Goal: Task Accomplishment & Management: Manage account settings

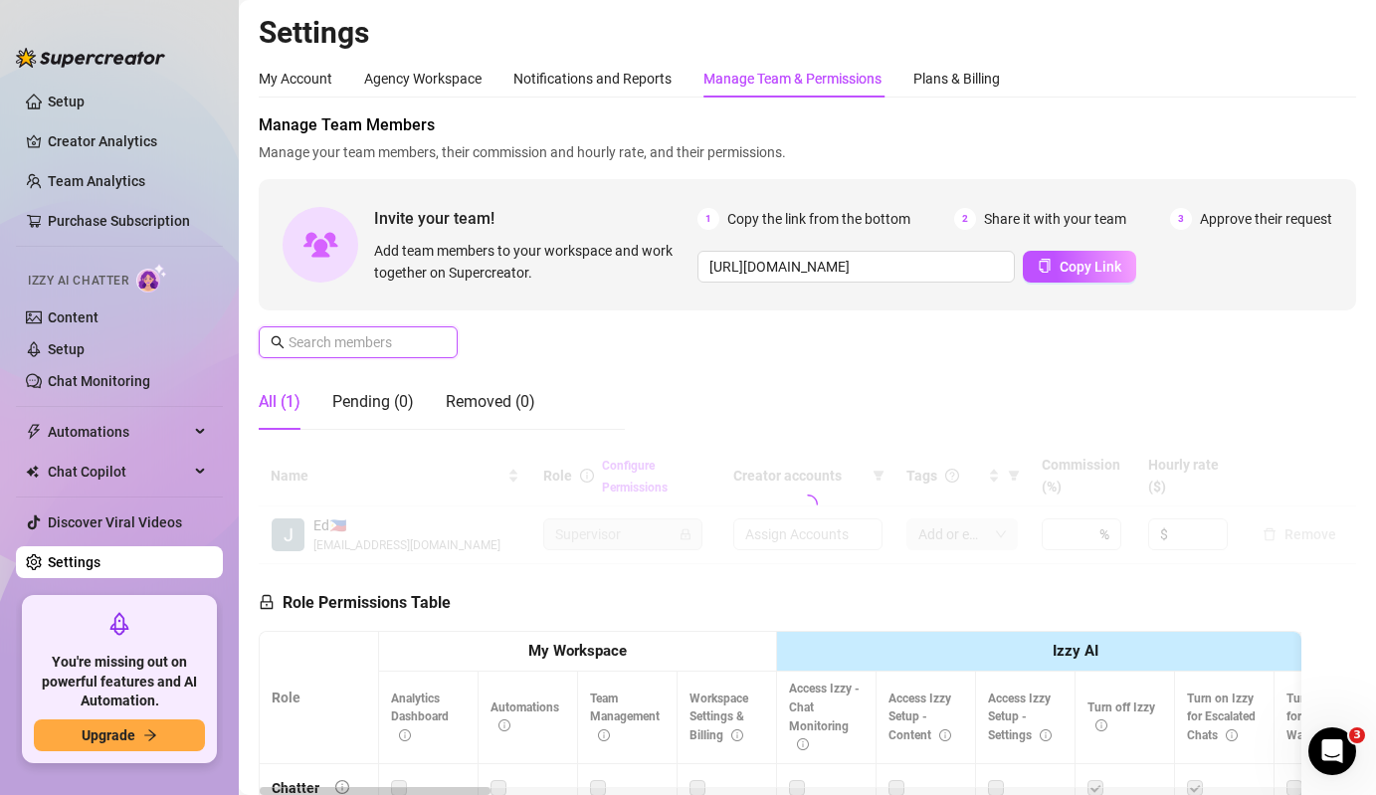
click at [385, 331] on input "text" at bounding box center [358, 342] width 141 height 22
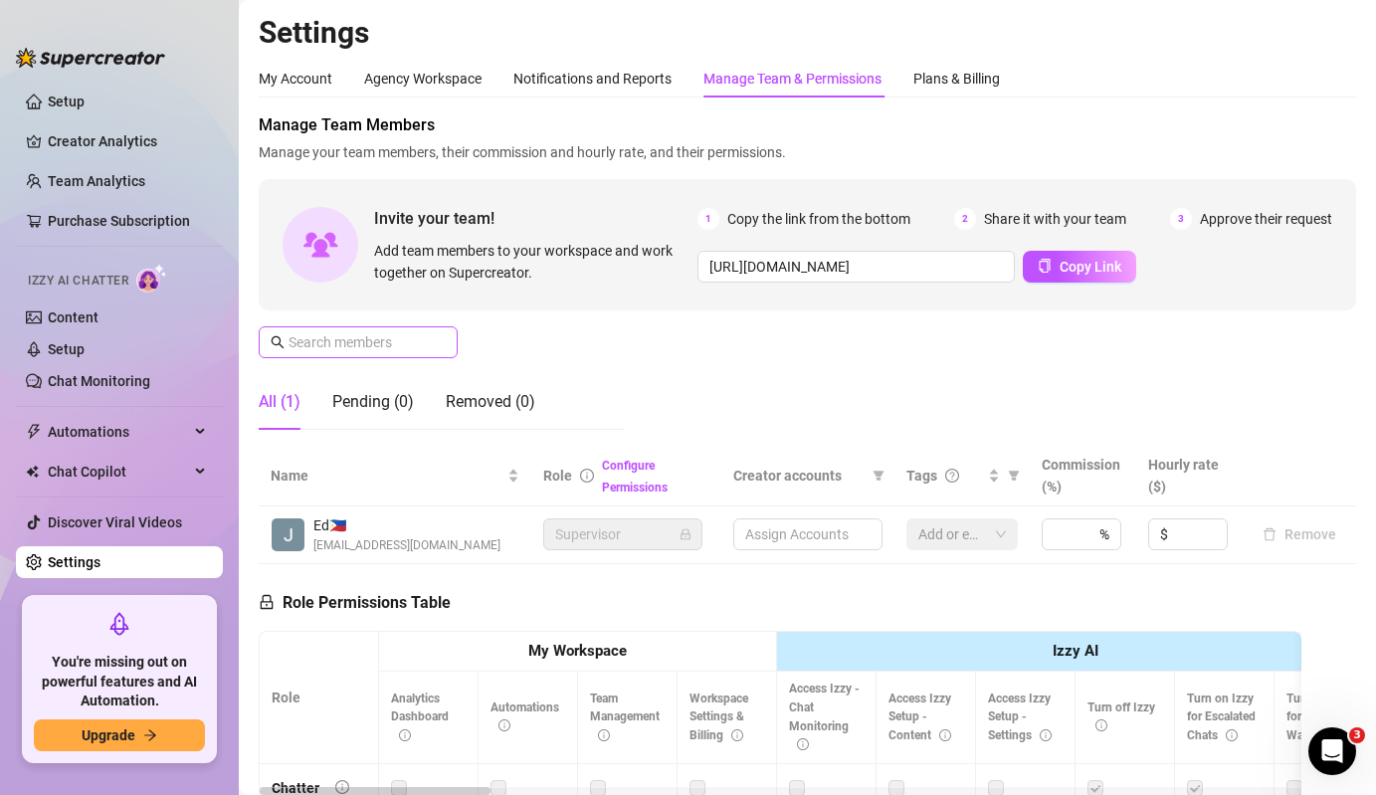
type input "[URL][DOMAIN_NAME]"
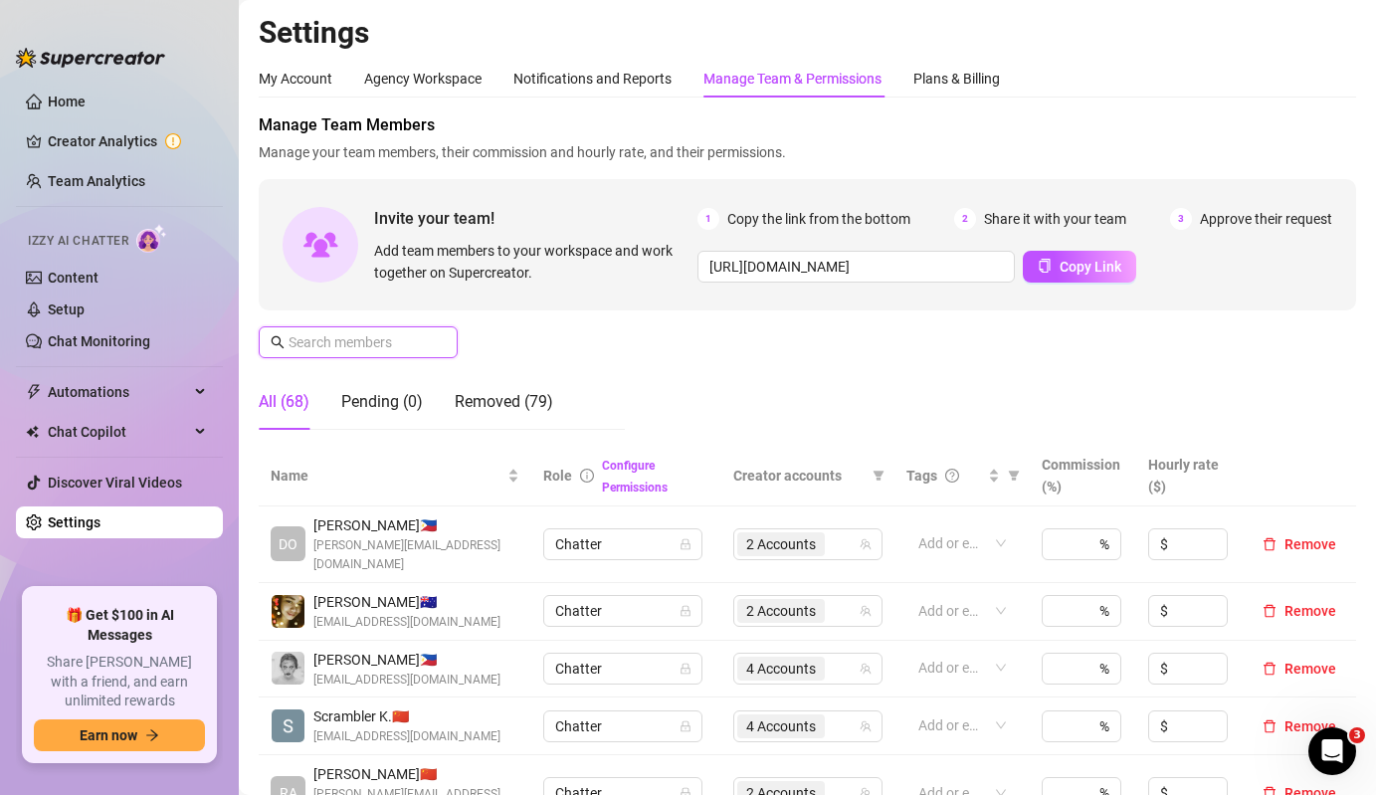
click at [358, 344] on input "text" at bounding box center [358, 342] width 141 height 22
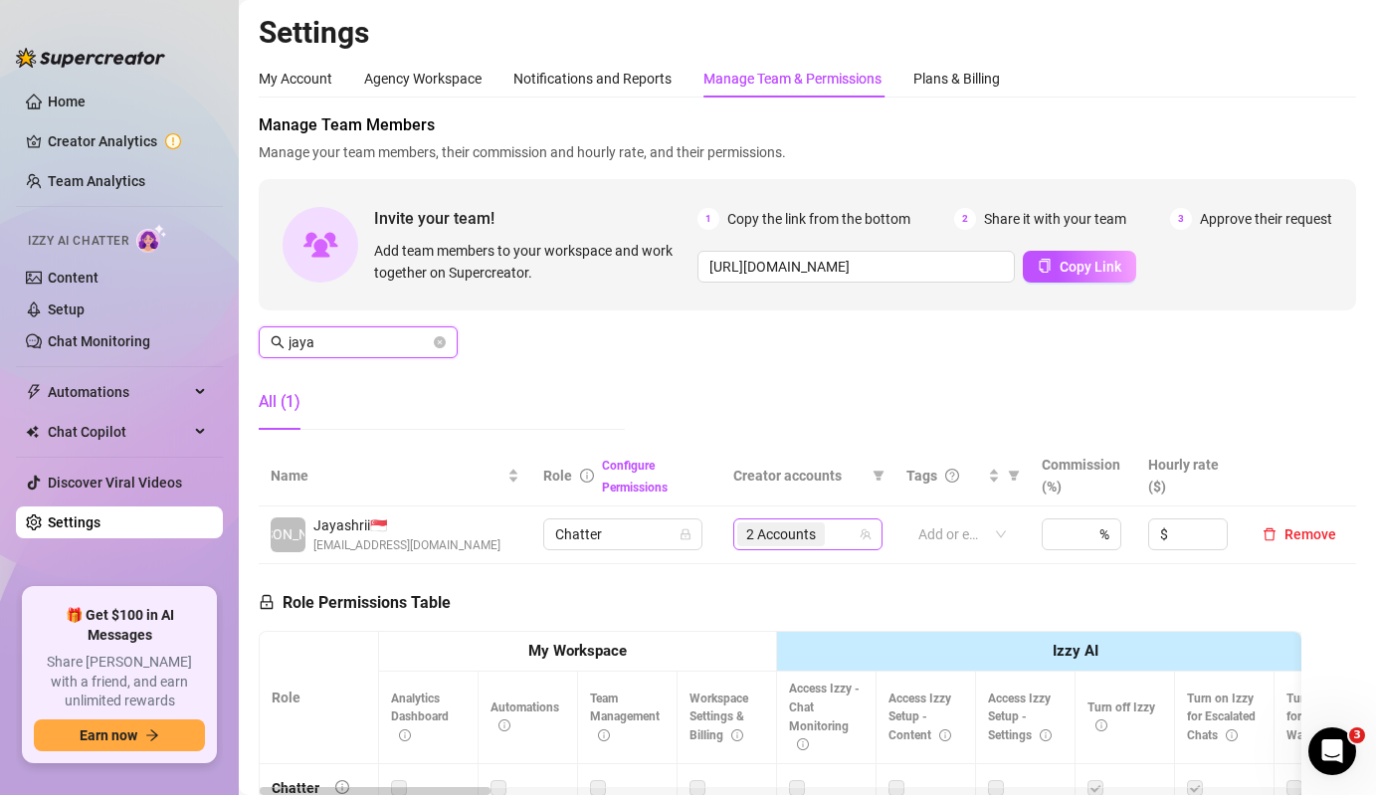
click at [810, 543] on span "2 Accounts" at bounding box center [781, 534] width 70 height 22
type input "jaya"
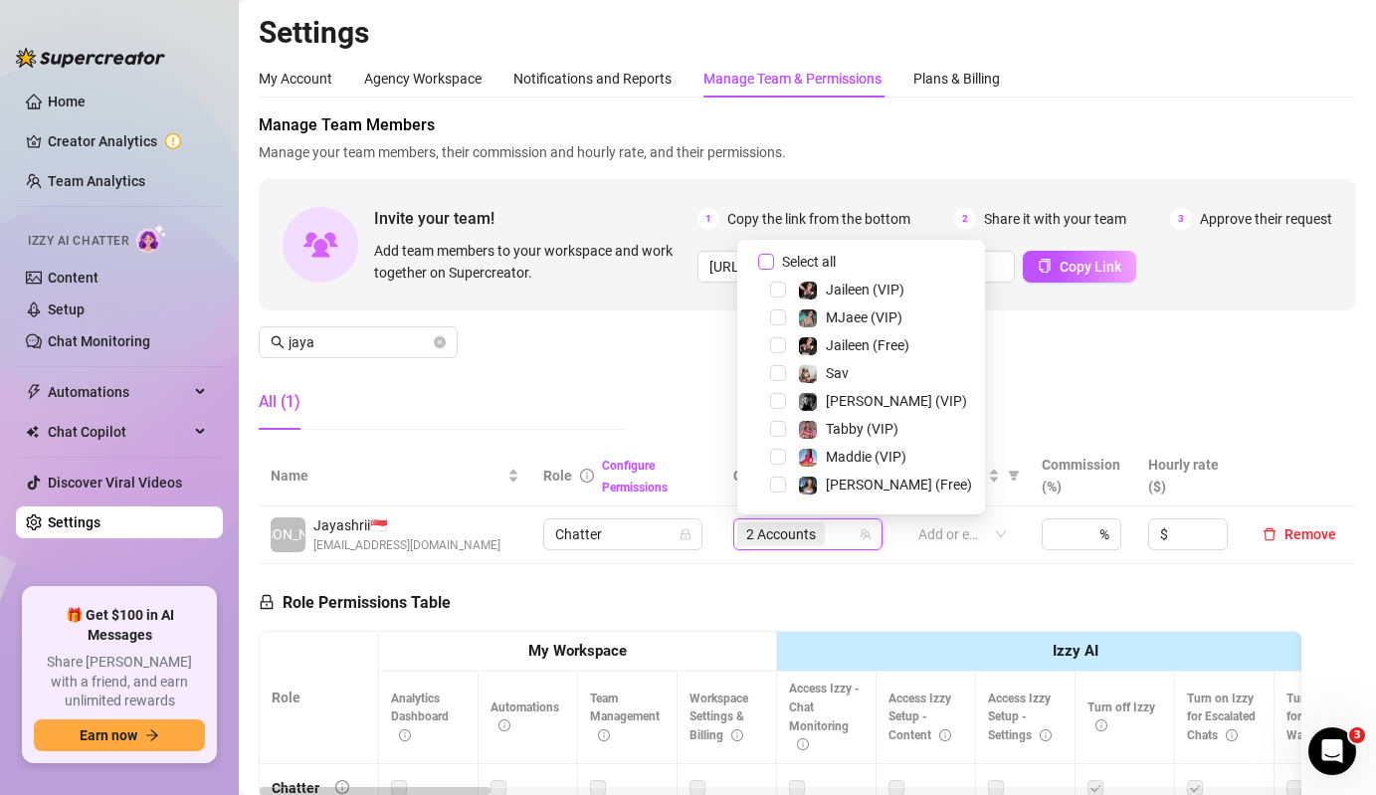
click at [795, 252] on span "Select all" at bounding box center [809, 262] width 70 height 22
click at [774, 254] on input "Select all" at bounding box center [766, 262] width 16 height 16
click at [795, 252] on span "Select all" at bounding box center [809, 262] width 70 height 22
click at [774, 254] on input "Select all" at bounding box center [766, 262] width 16 height 16
checkbox input "false"
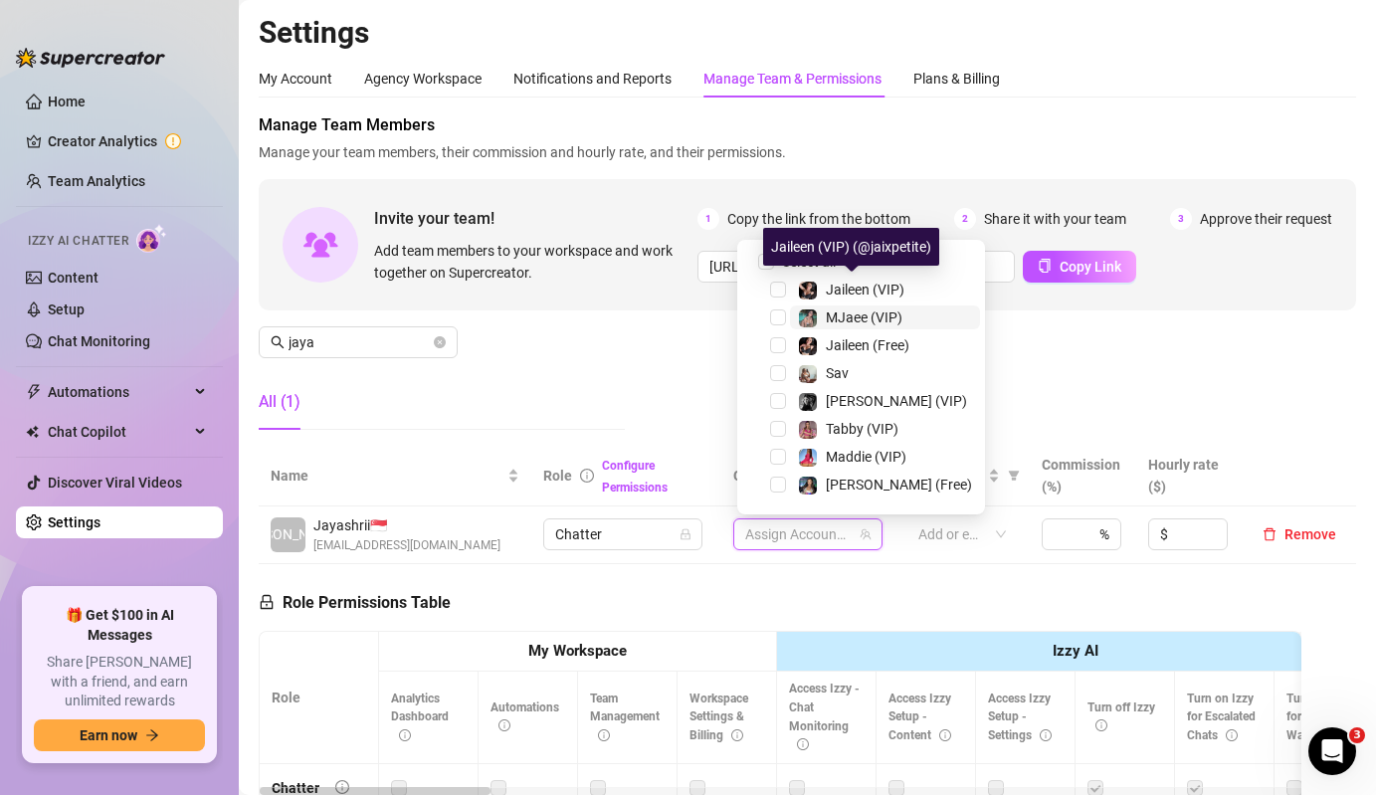
click at [829, 316] on span "MJaee (VIP)" at bounding box center [864, 317] width 77 height 16
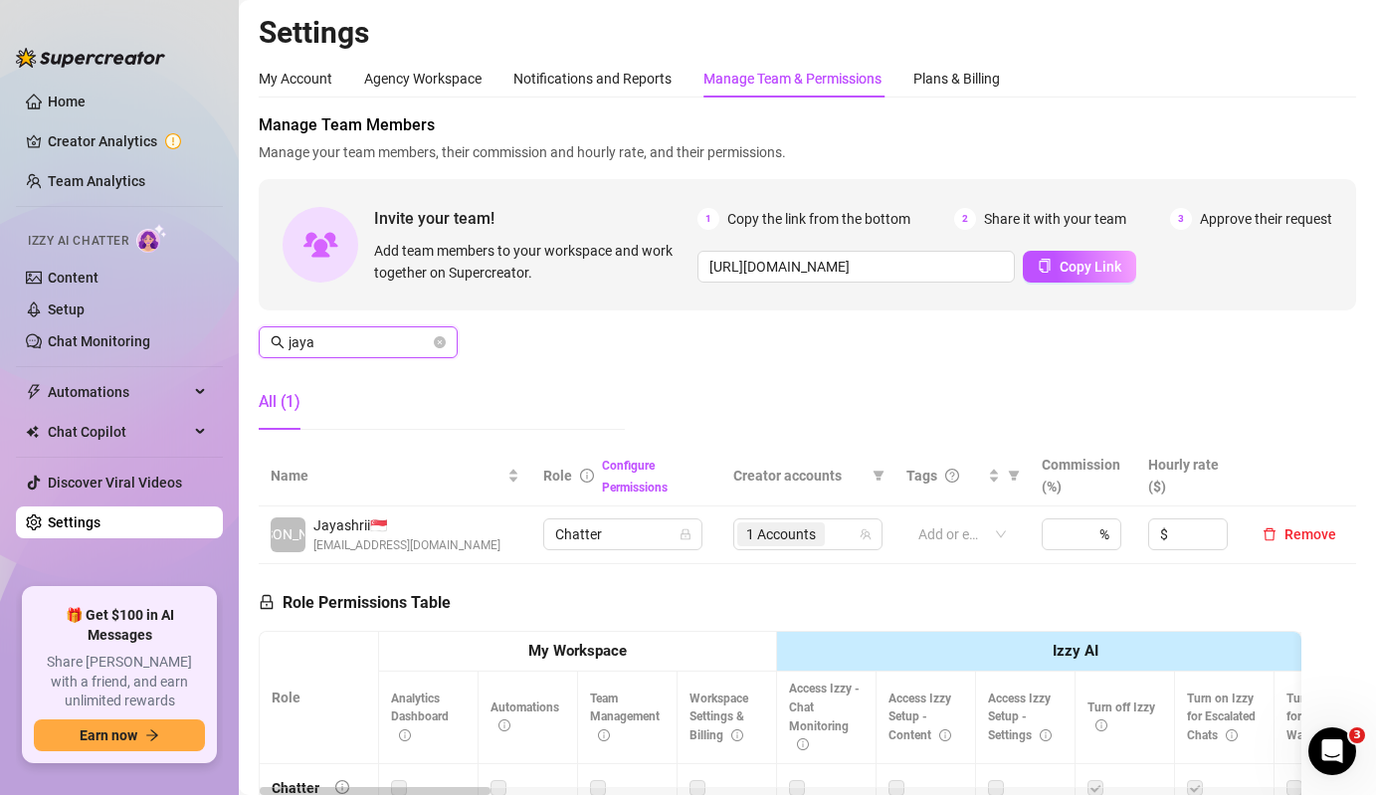
click at [384, 351] on input "jaya" at bounding box center [358, 342] width 141 height 22
click at [819, 548] on div "4 Accounts" at bounding box center [783, 534] width 92 height 28
type input "dolly"
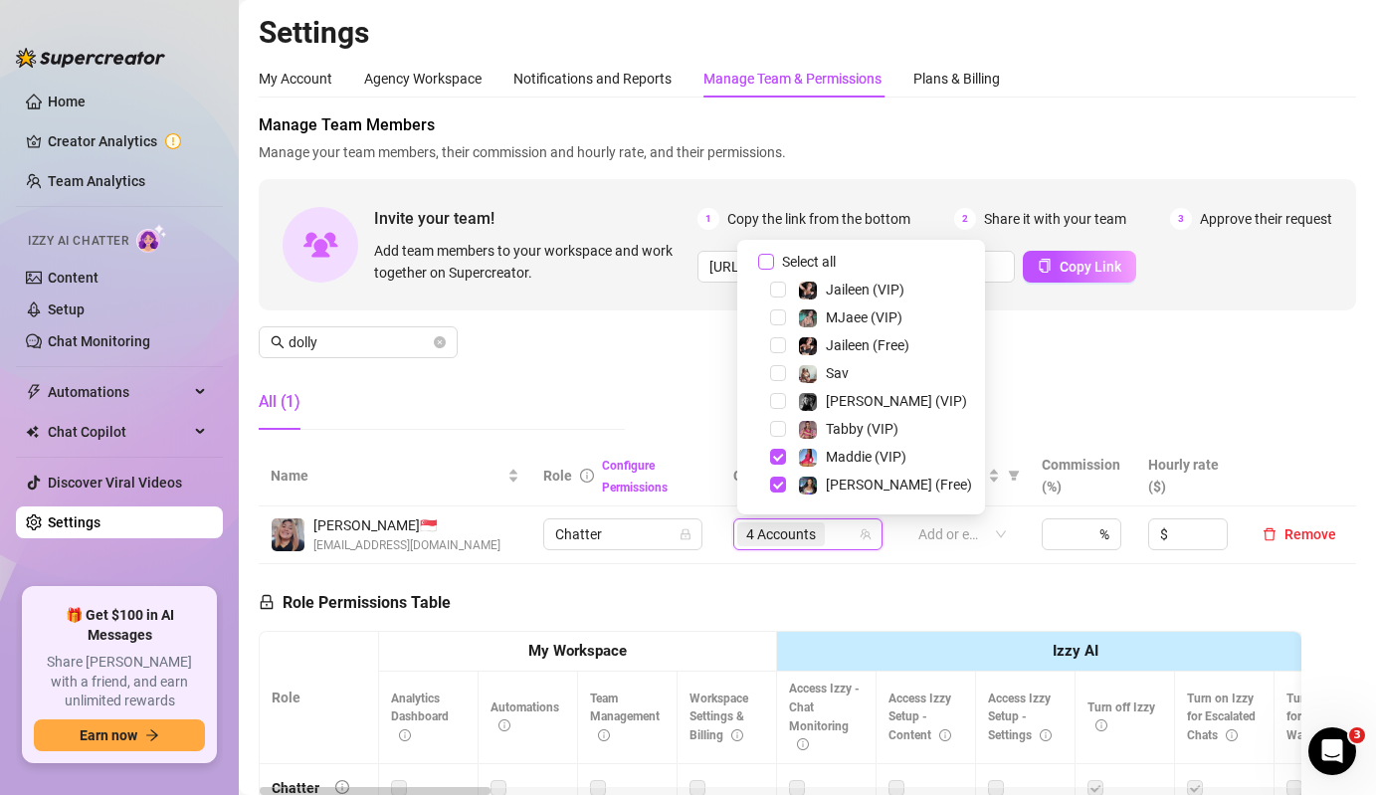
click at [813, 251] on span "Select all" at bounding box center [809, 262] width 70 height 22
click at [774, 254] on input "Select all" at bounding box center [766, 262] width 16 height 16
click at [813, 251] on span "Select all" at bounding box center [809, 262] width 70 height 22
click at [774, 254] on input "Select all" at bounding box center [766, 262] width 16 height 16
checkbox input "false"
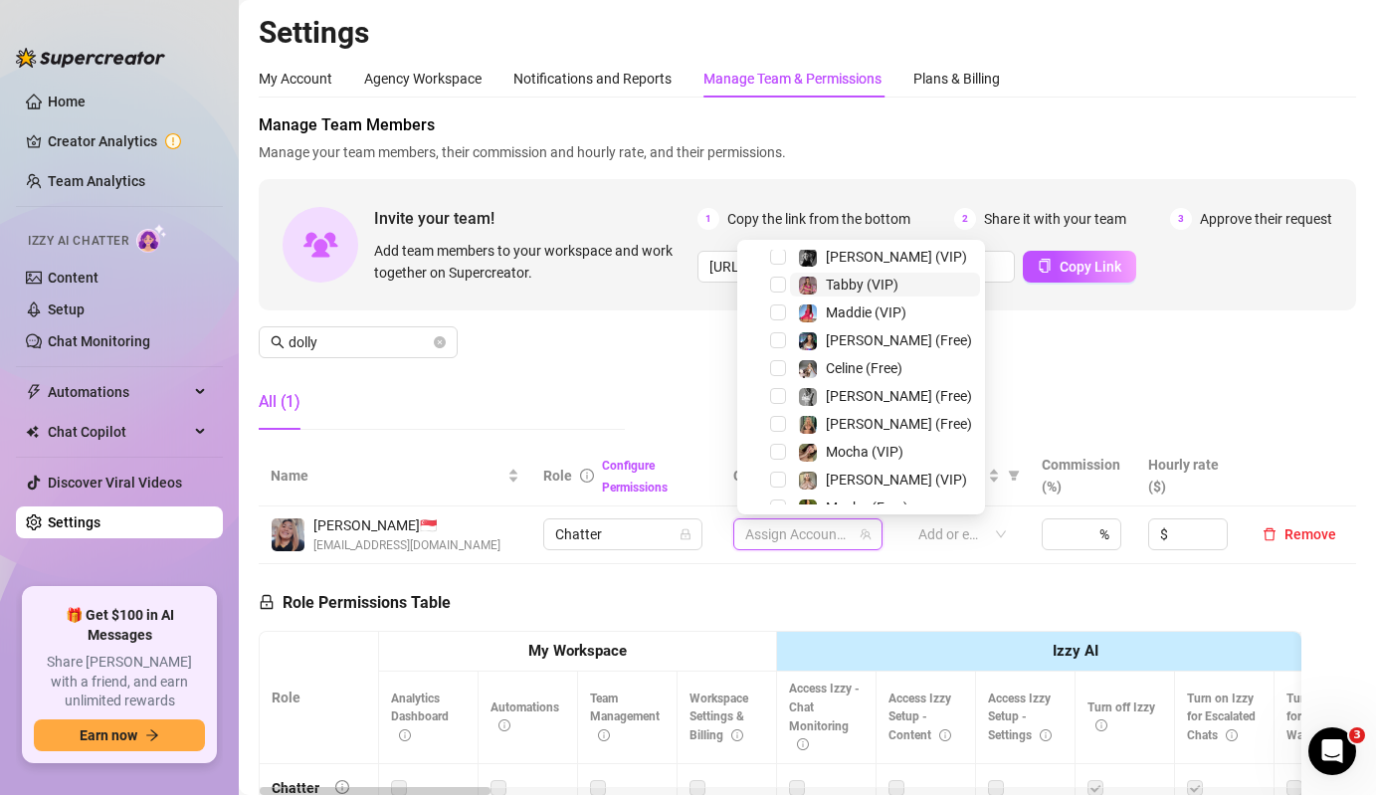
scroll to position [386, 0]
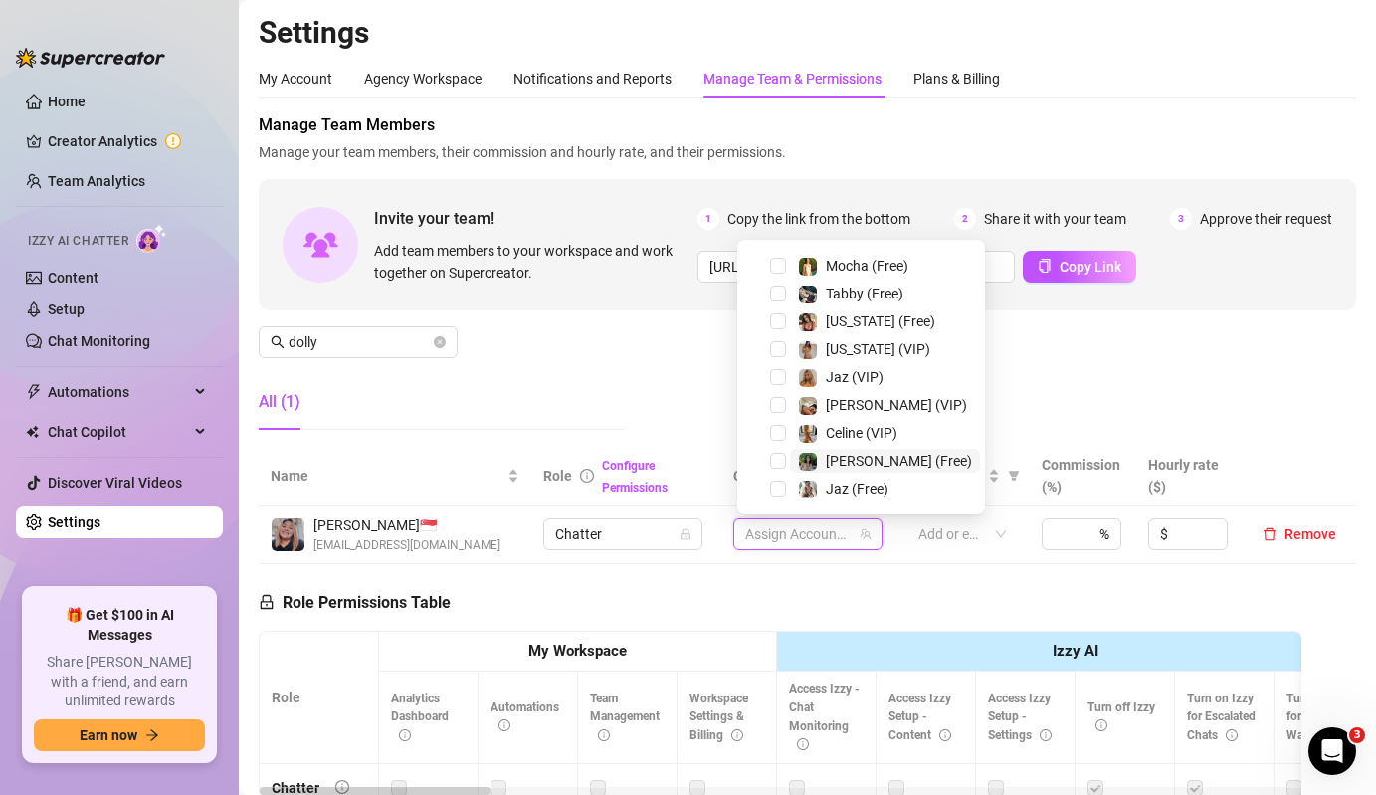
click at [807, 456] on img at bounding box center [808, 462] width 18 height 18
click at [823, 444] on div "Celine (VIP)" at bounding box center [861, 433] width 238 height 24
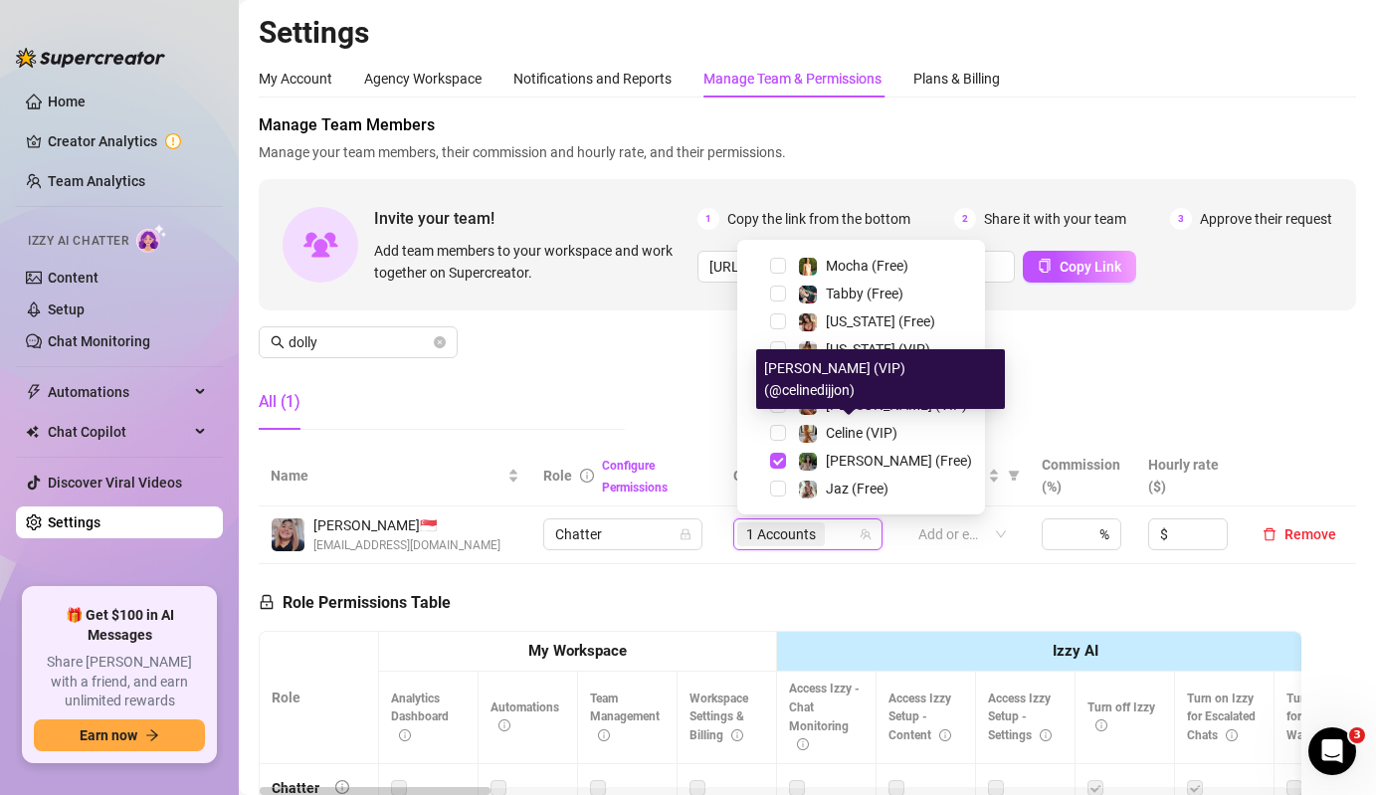
click at [841, 408] on div "[PERSON_NAME] (VIP) (@celinedijjon)" at bounding box center [880, 379] width 249 height 60
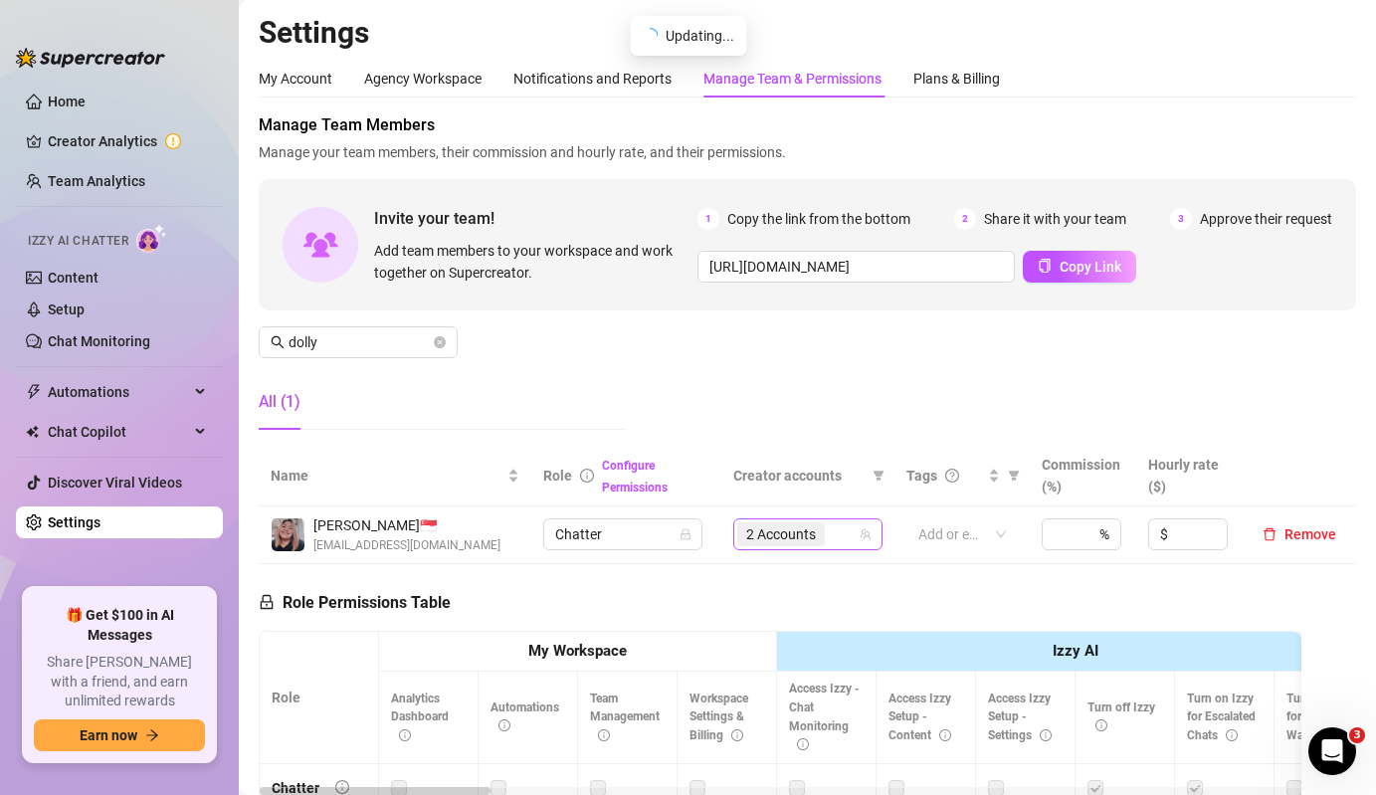
click at [815, 547] on div "2 Accounts" at bounding box center [783, 534] width 92 height 28
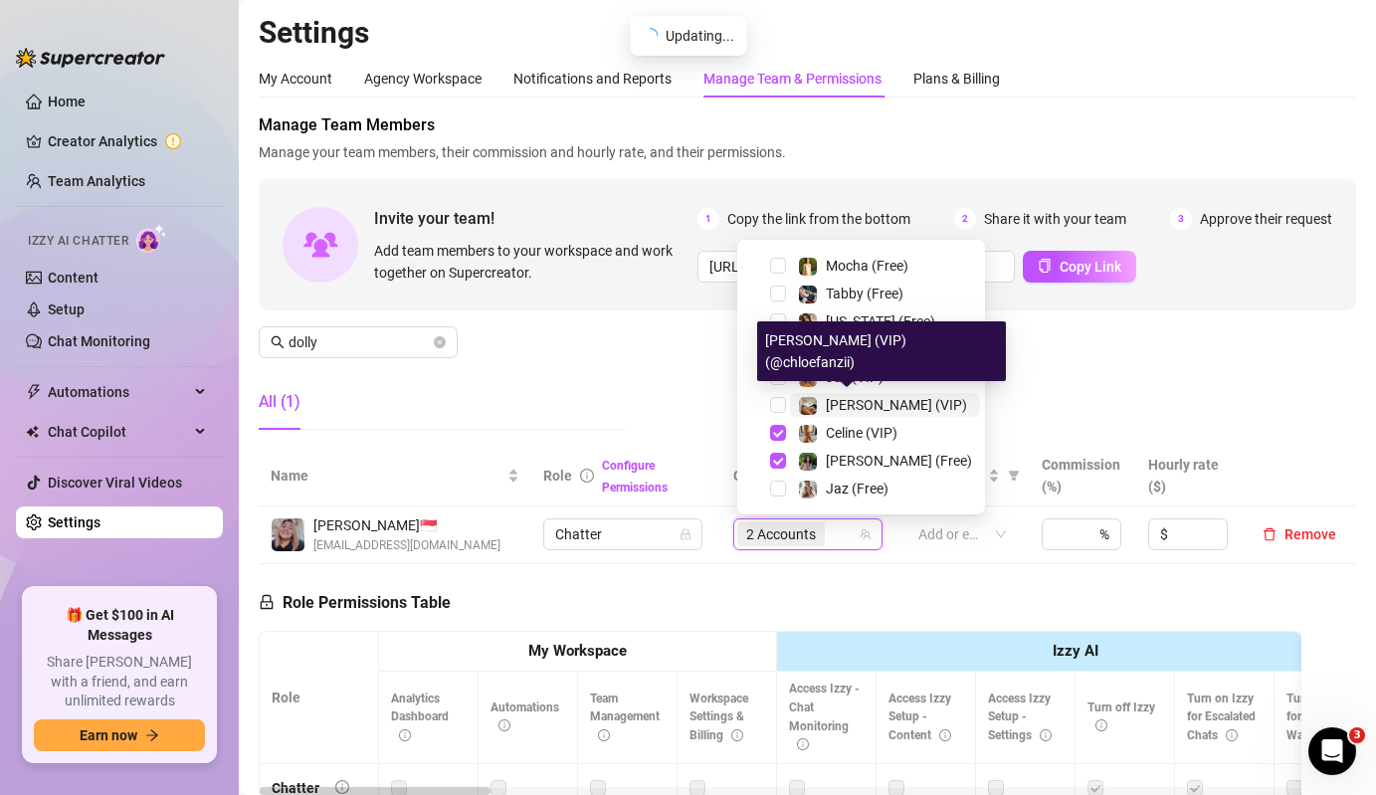
click at [832, 413] on div "[PERSON_NAME] (VIP)" at bounding box center [896, 405] width 141 height 24
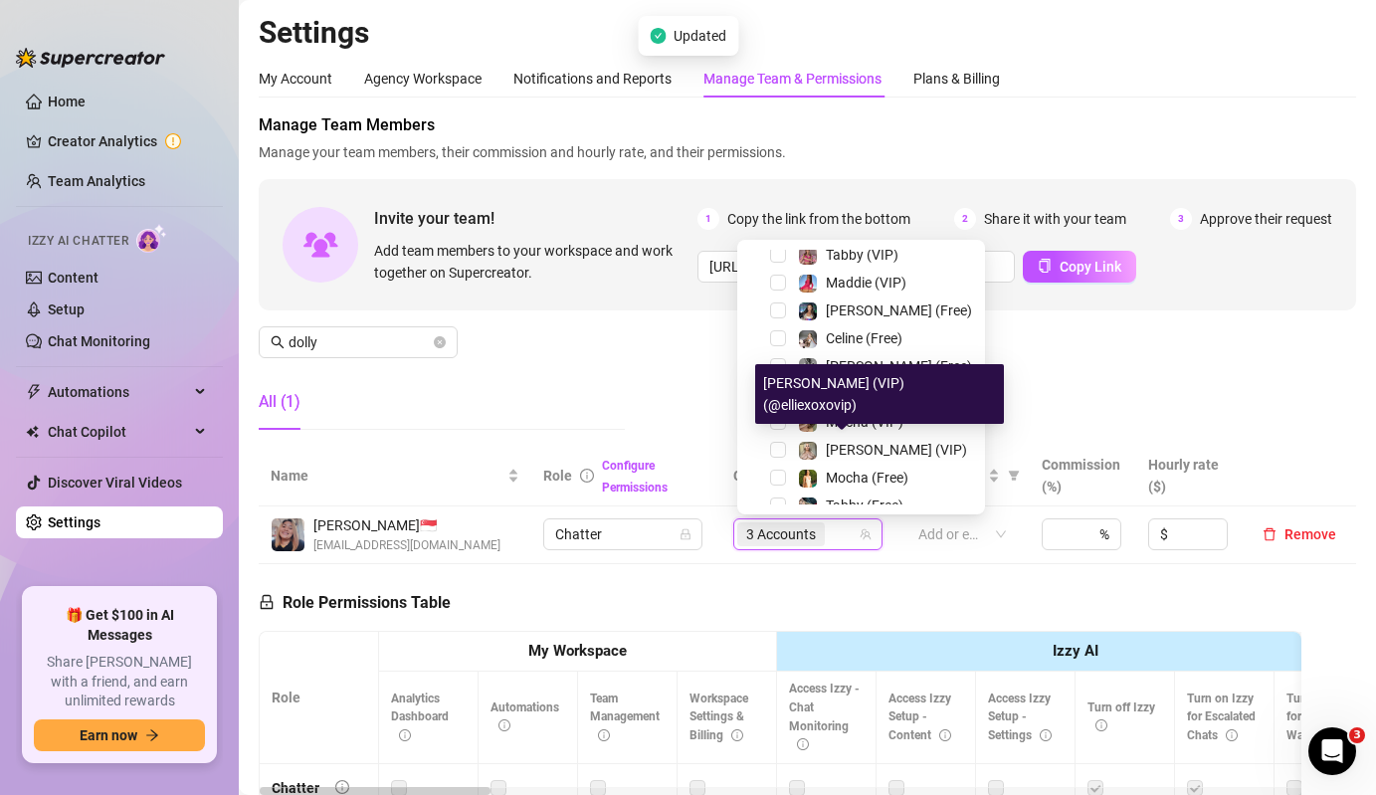
scroll to position [179, 0]
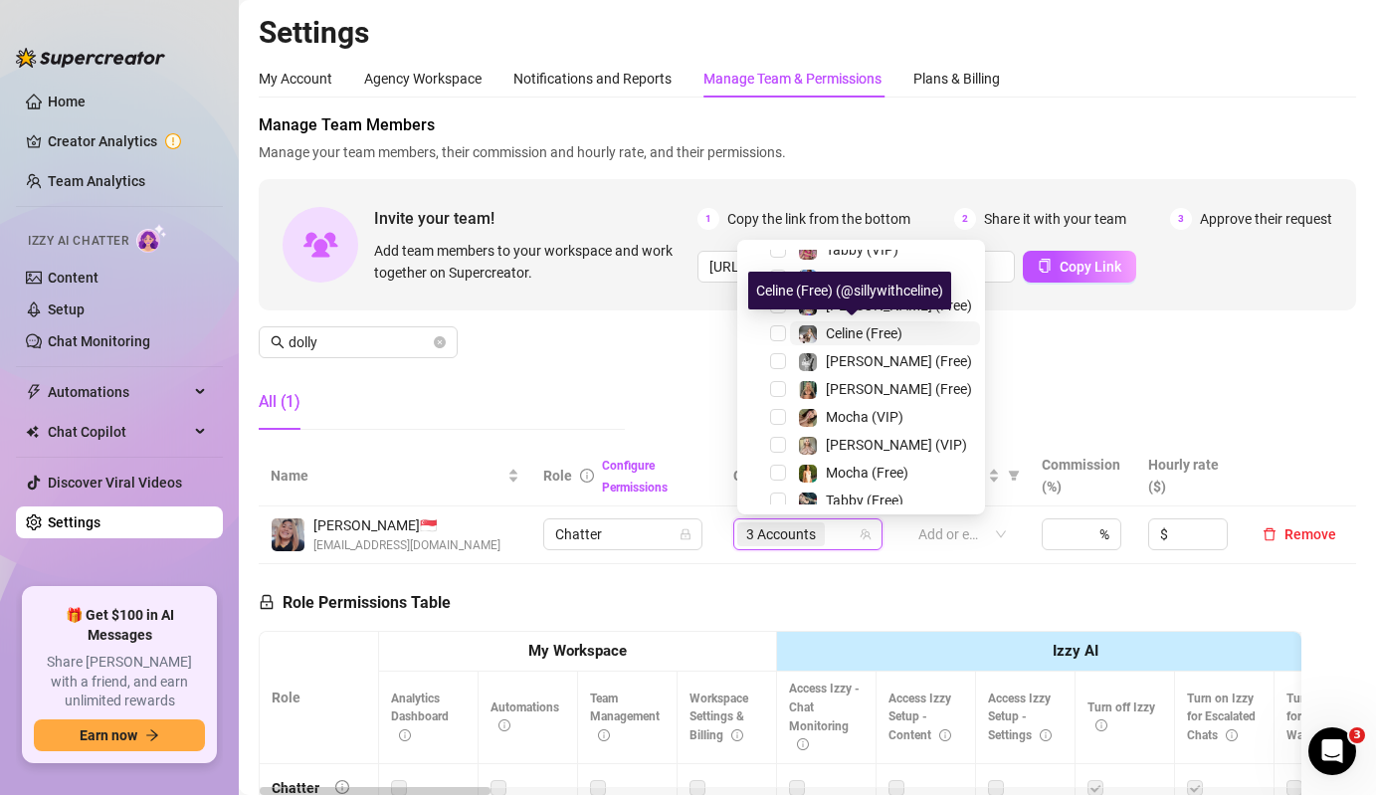
click at [804, 336] on img at bounding box center [808, 334] width 18 height 18
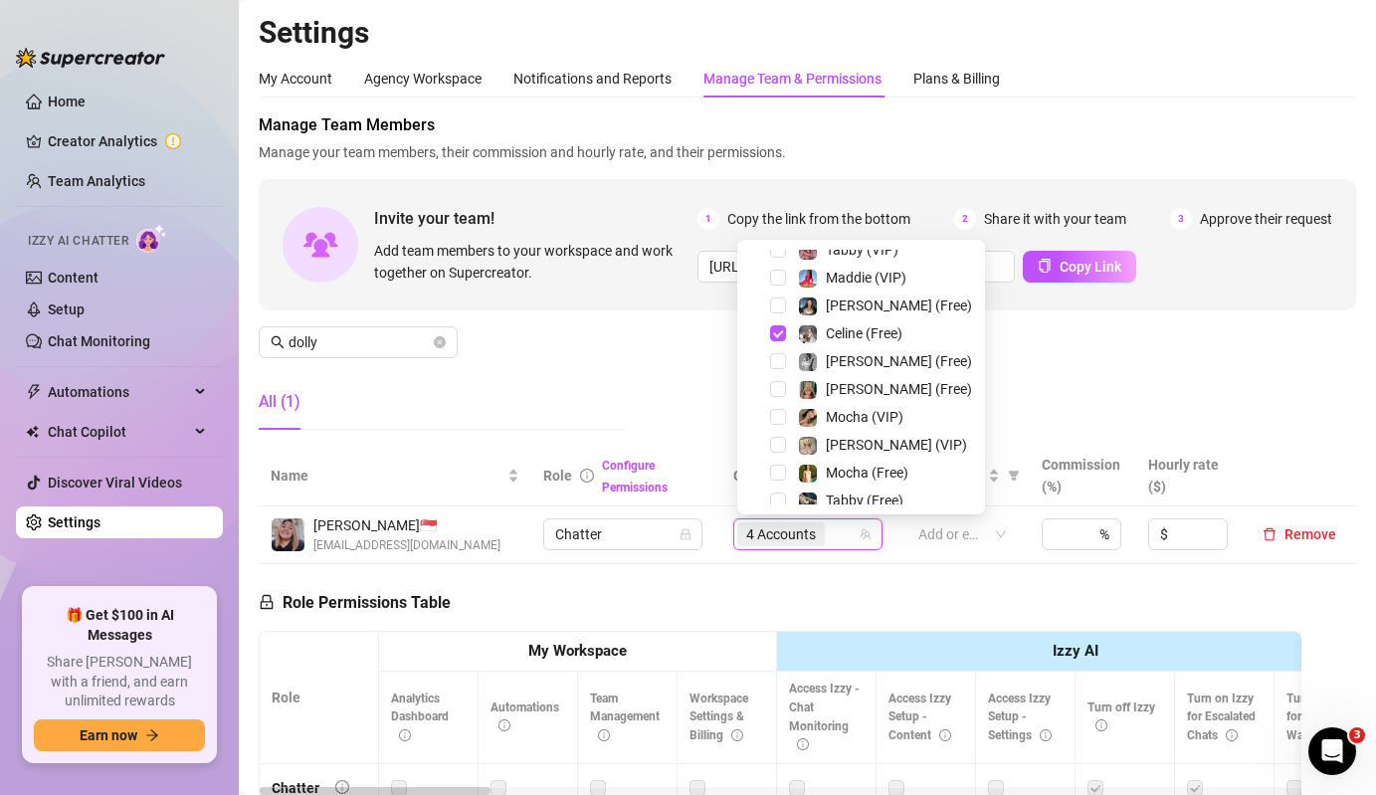
click at [582, 360] on div "Manage Team Members Manage your team members, their commission and hourly rate,…" at bounding box center [807, 279] width 1097 height 332
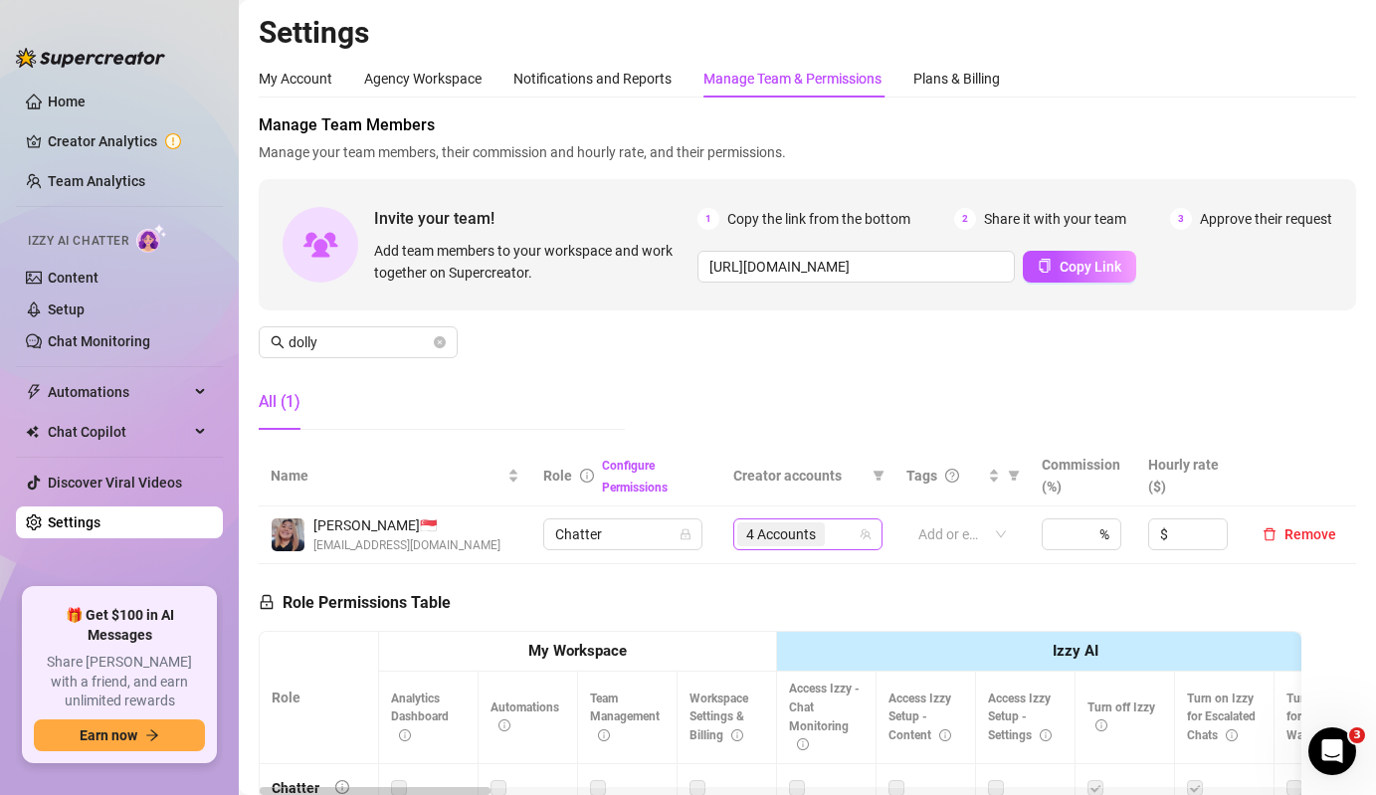
click at [778, 528] on span "4 Accounts" at bounding box center [781, 534] width 70 height 22
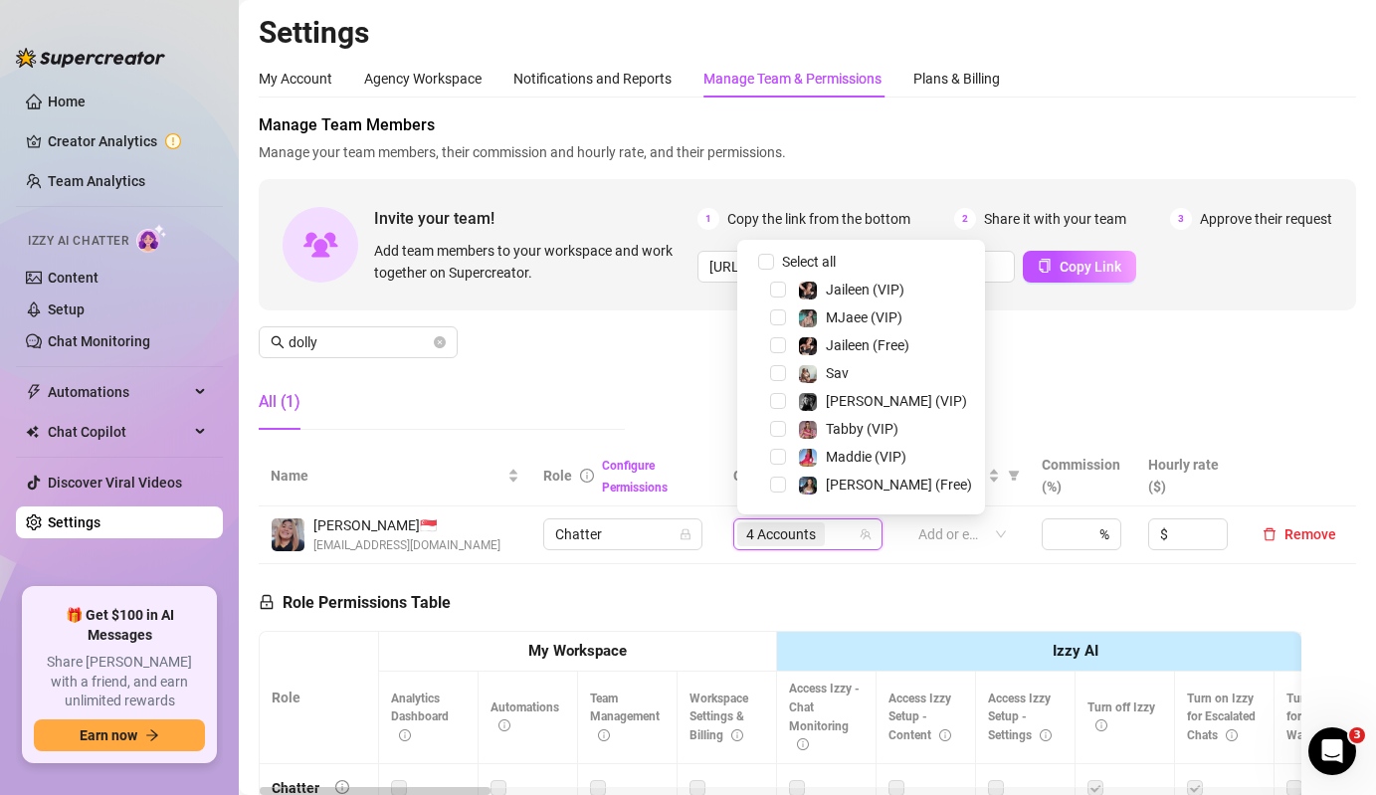
scroll to position [386, 0]
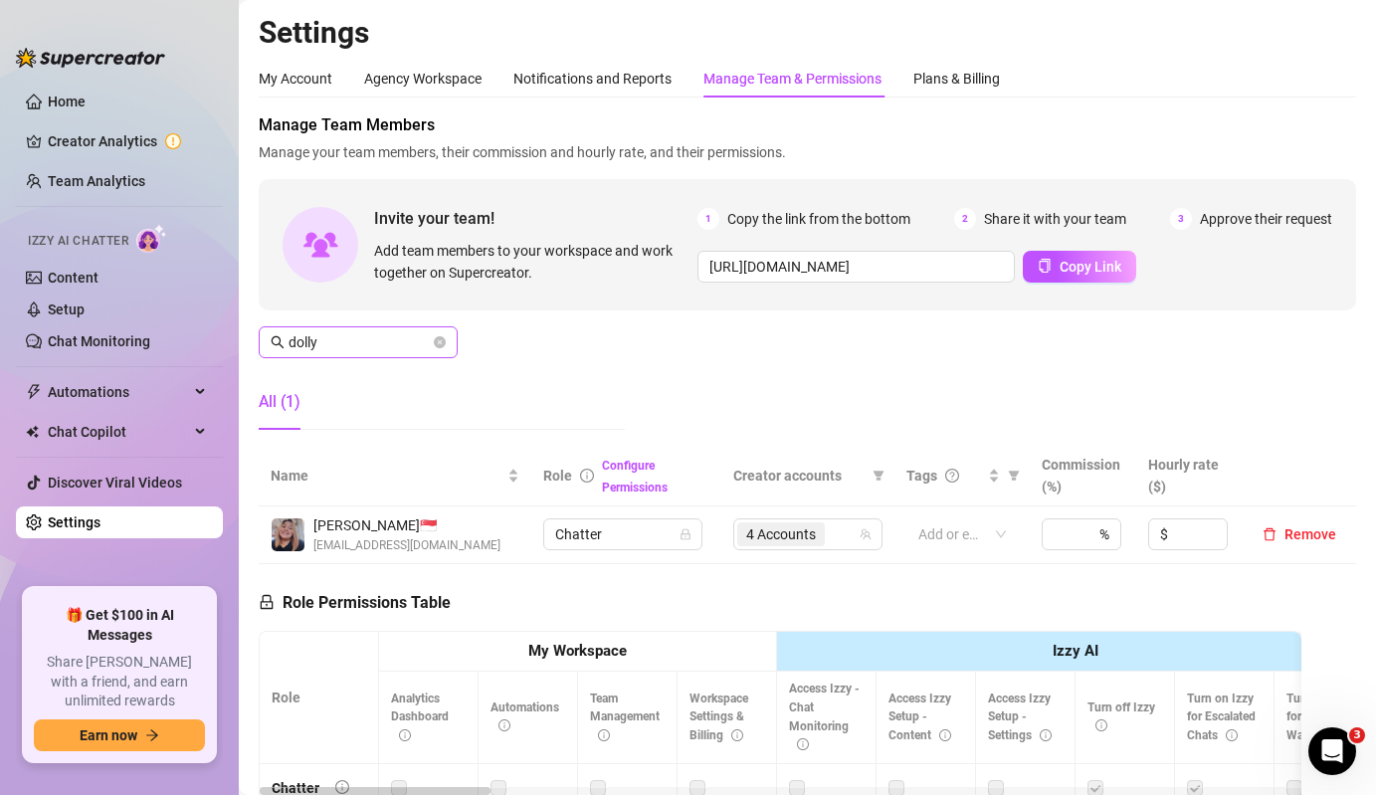
click at [402, 329] on span "dolly" at bounding box center [358, 342] width 199 height 32
click at [399, 344] on input "dolly" at bounding box center [358, 342] width 141 height 22
click at [829, 531] on div "4 Accounts" at bounding box center [783, 534] width 92 height 28
type input "elce"
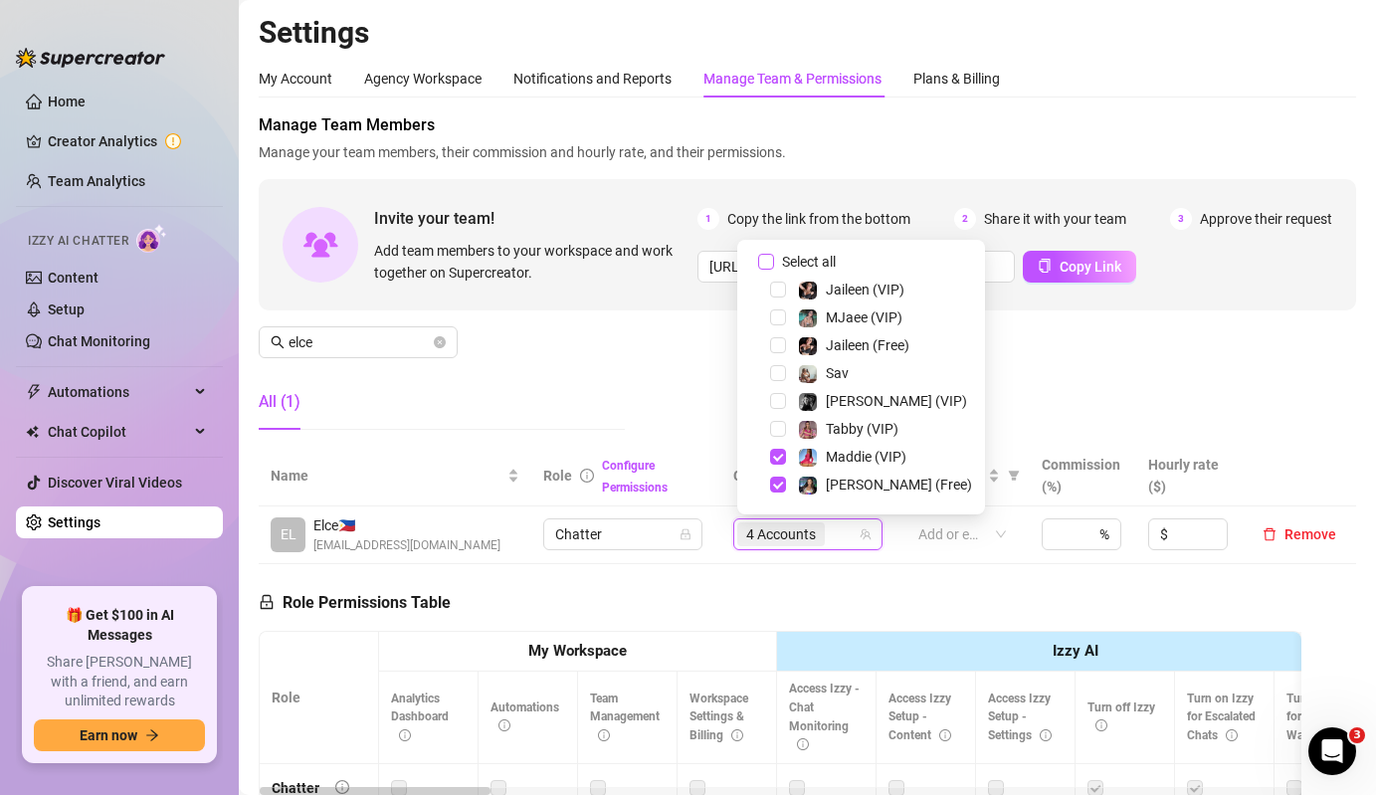
click at [787, 262] on span "Select all" at bounding box center [809, 262] width 70 height 22
click at [774, 262] on input "Select all" at bounding box center [766, 262] width 16 height 16
click at [787, 262] on span "Select all" at bounding box center [809, 262] width 70 height 22
click at [774, 262] on input "Select all" at bounding box center [766, 262] width 16 height 16
checkbox input "false"
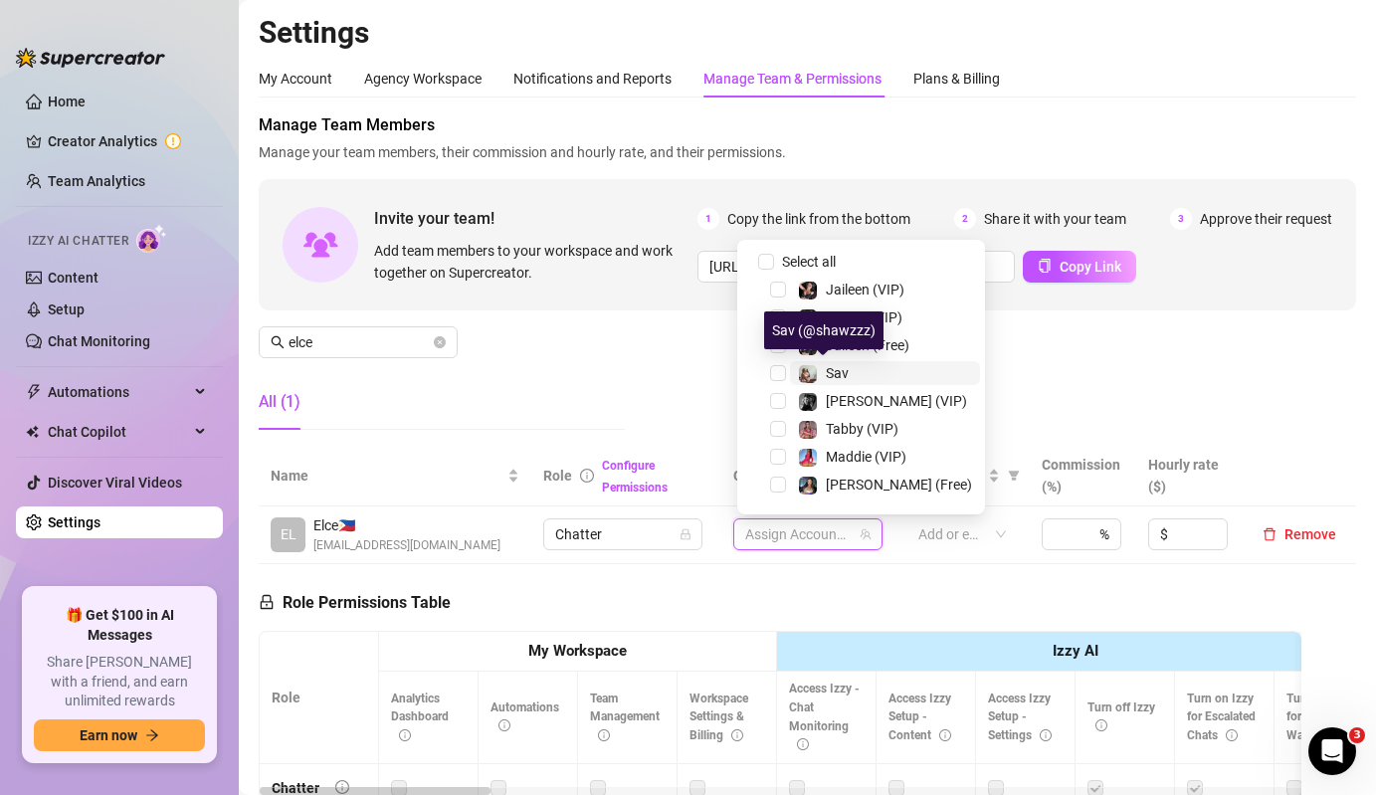
click at [829, 373] on span "Sav" at bounding box center [837, 373] width 23 height 16
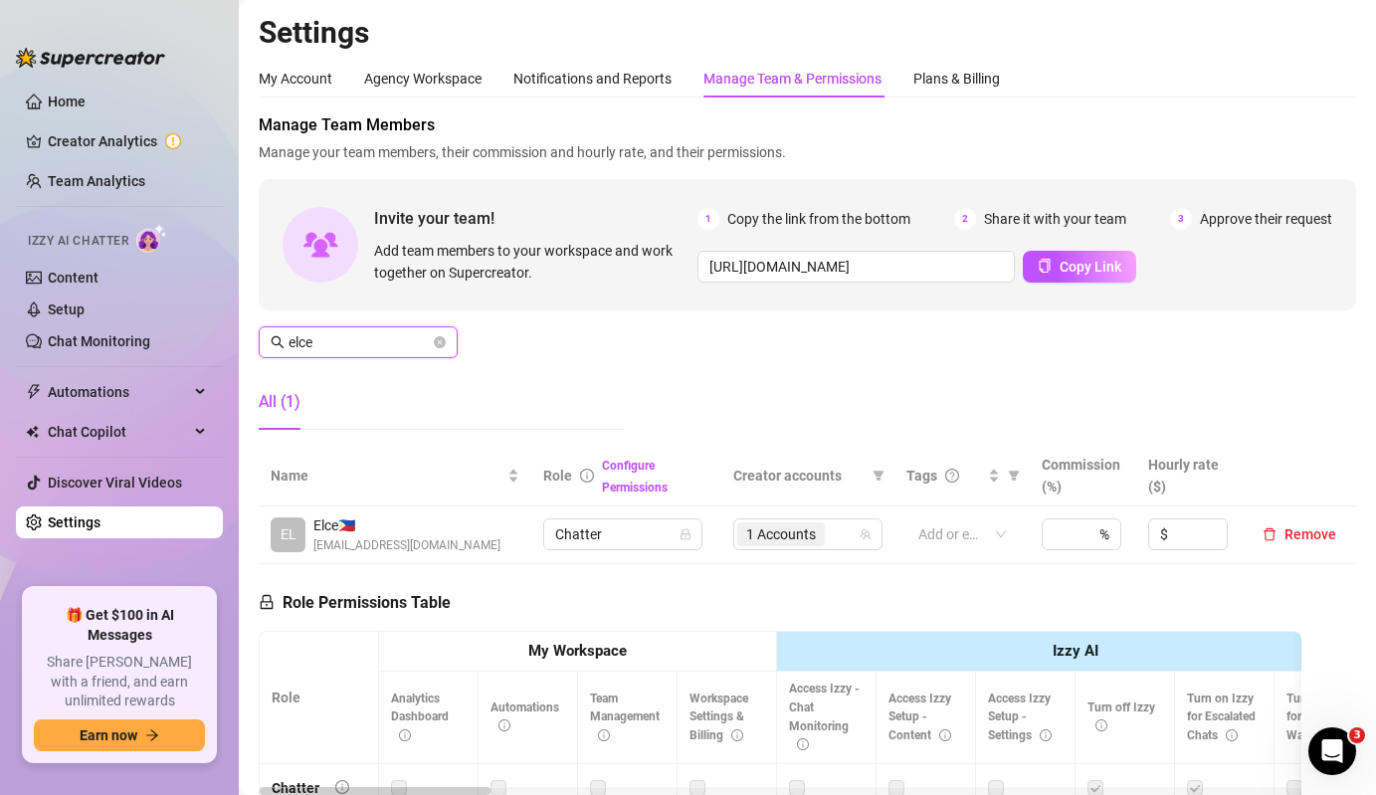
click at [349, 342] on input "elce" at bounding box center [358, 342] width 141 height 22
type input "[PERSON_NAME]"
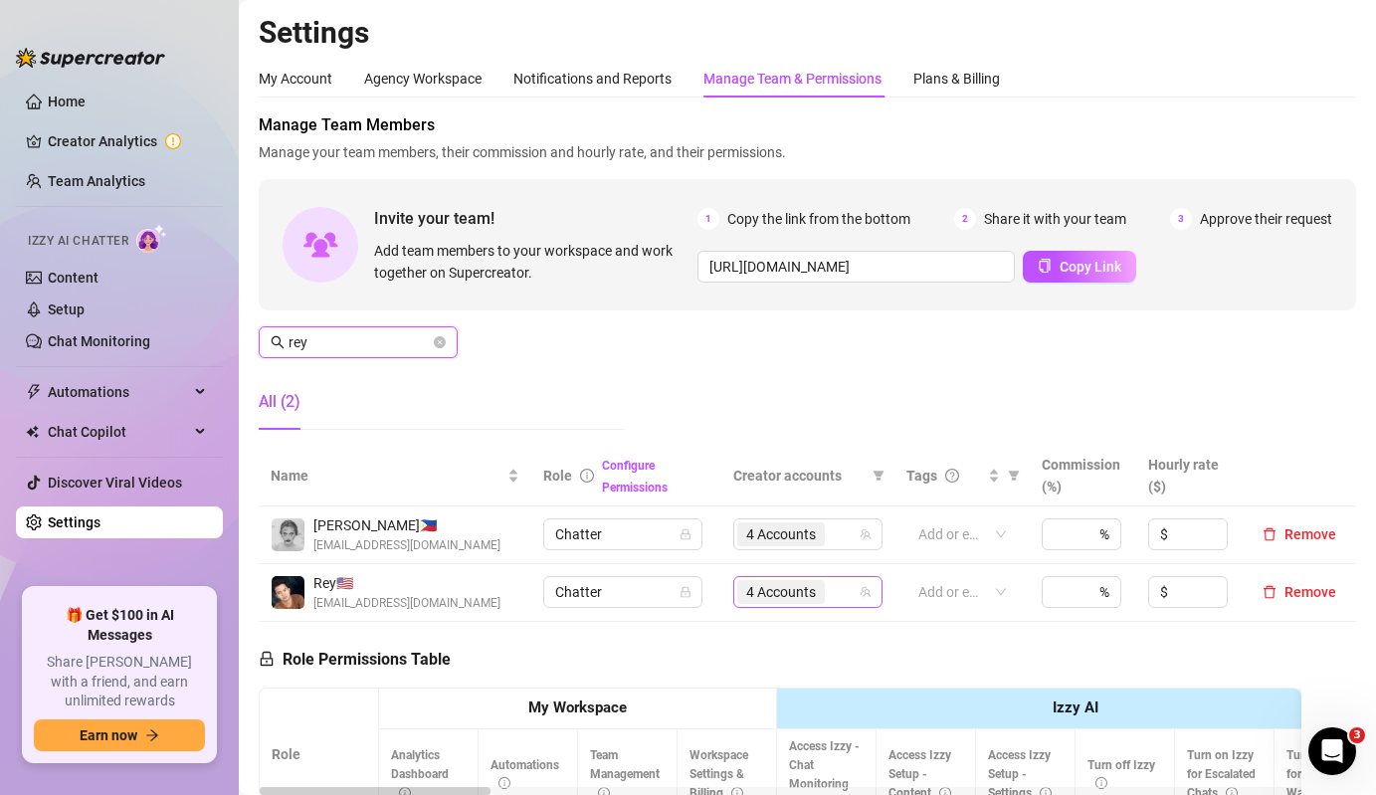
click at [784, 594] on span "4 Accounts" at bounding box center [781, 592] width 70 height 22
type input "rey"
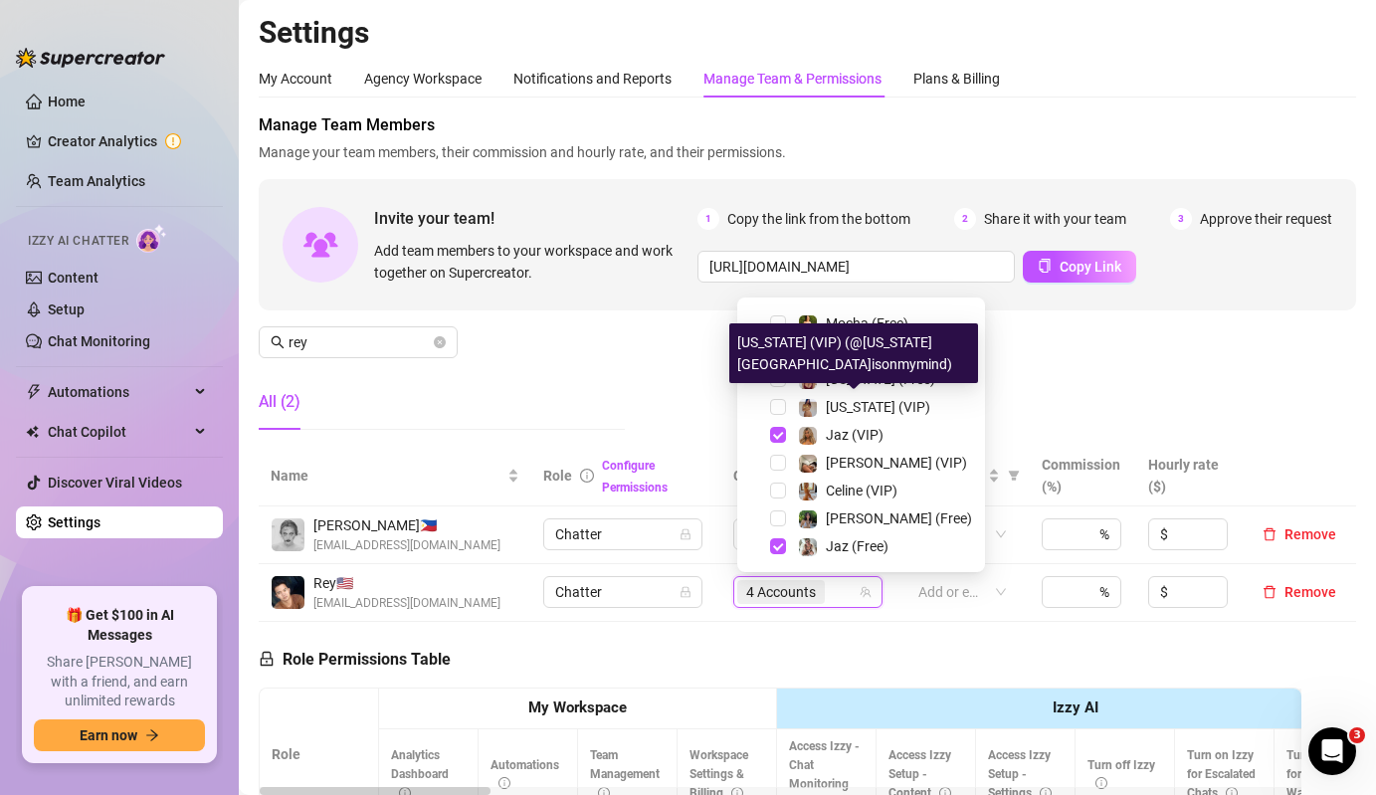
click at [570, 380] on div "All (2)" at bounding box center [442, 402] width 366 height 56
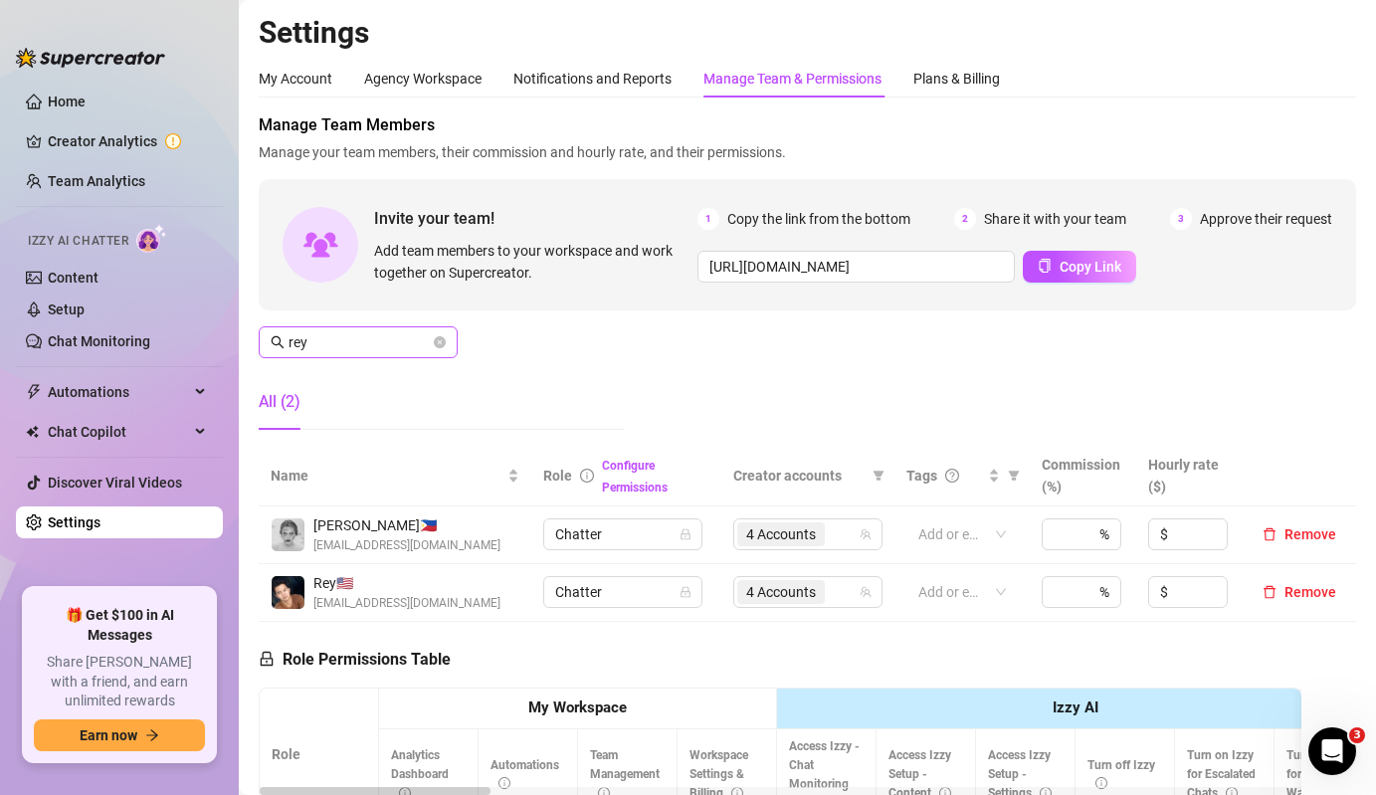
click at [364, 330] on span "rey" at bounding box center [358, 342] width 199 height 32
click at [362, 357] on span "rey" at bounding box center [358, 342] width 199 height 32
click at [375, 347] on input "rey" at bounding box center [358, 342] width 141 height 22
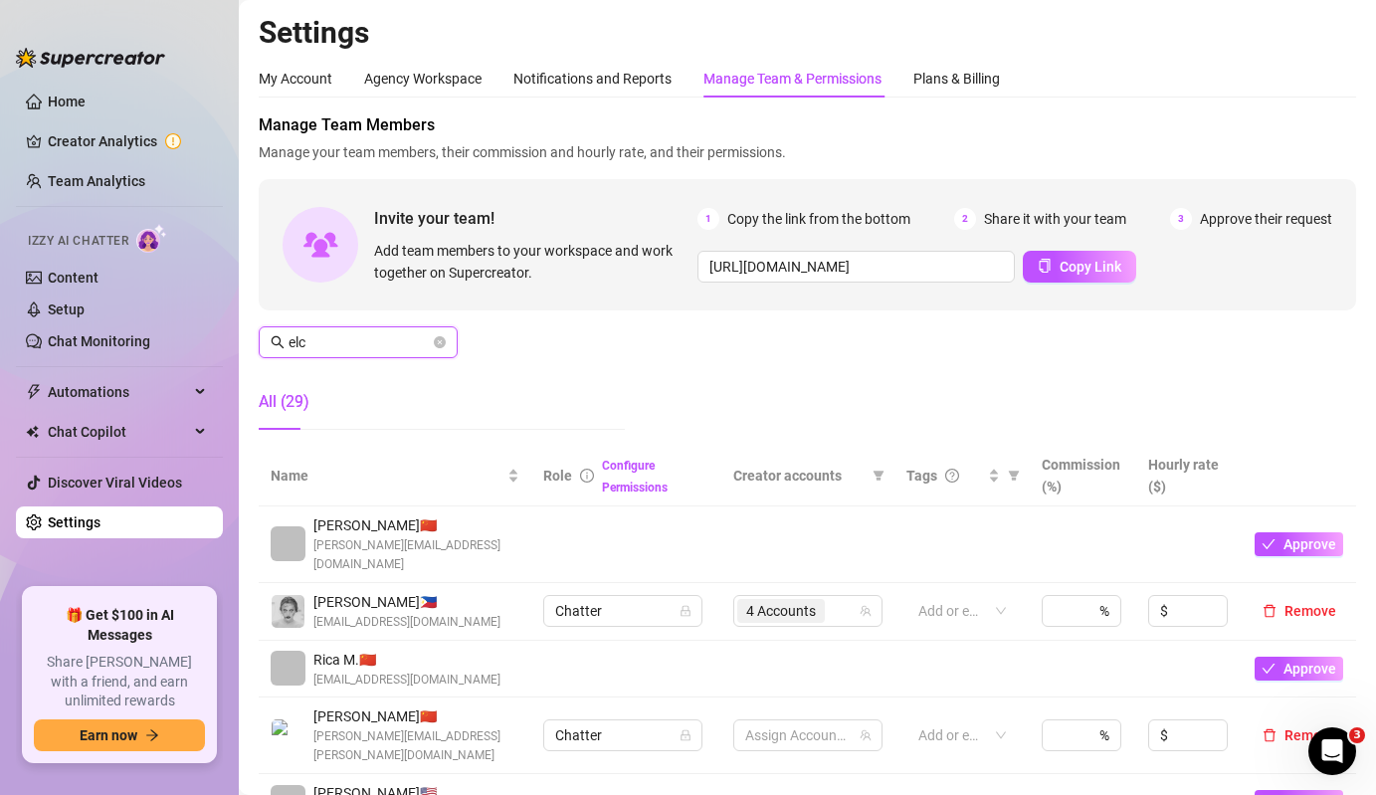
type input "elce"
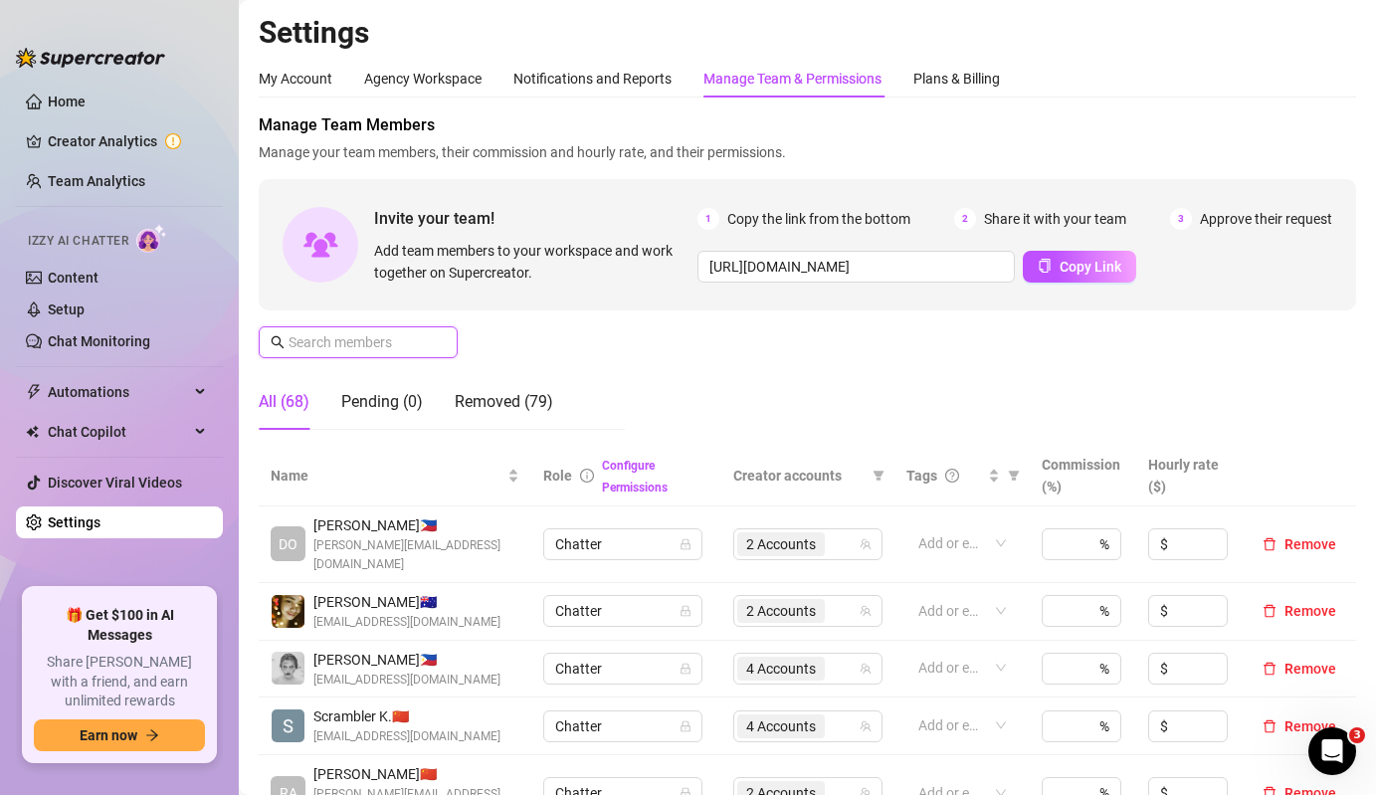
click at [419, 343] on input "text" at bounding box center [358, 342] width 141 height 22
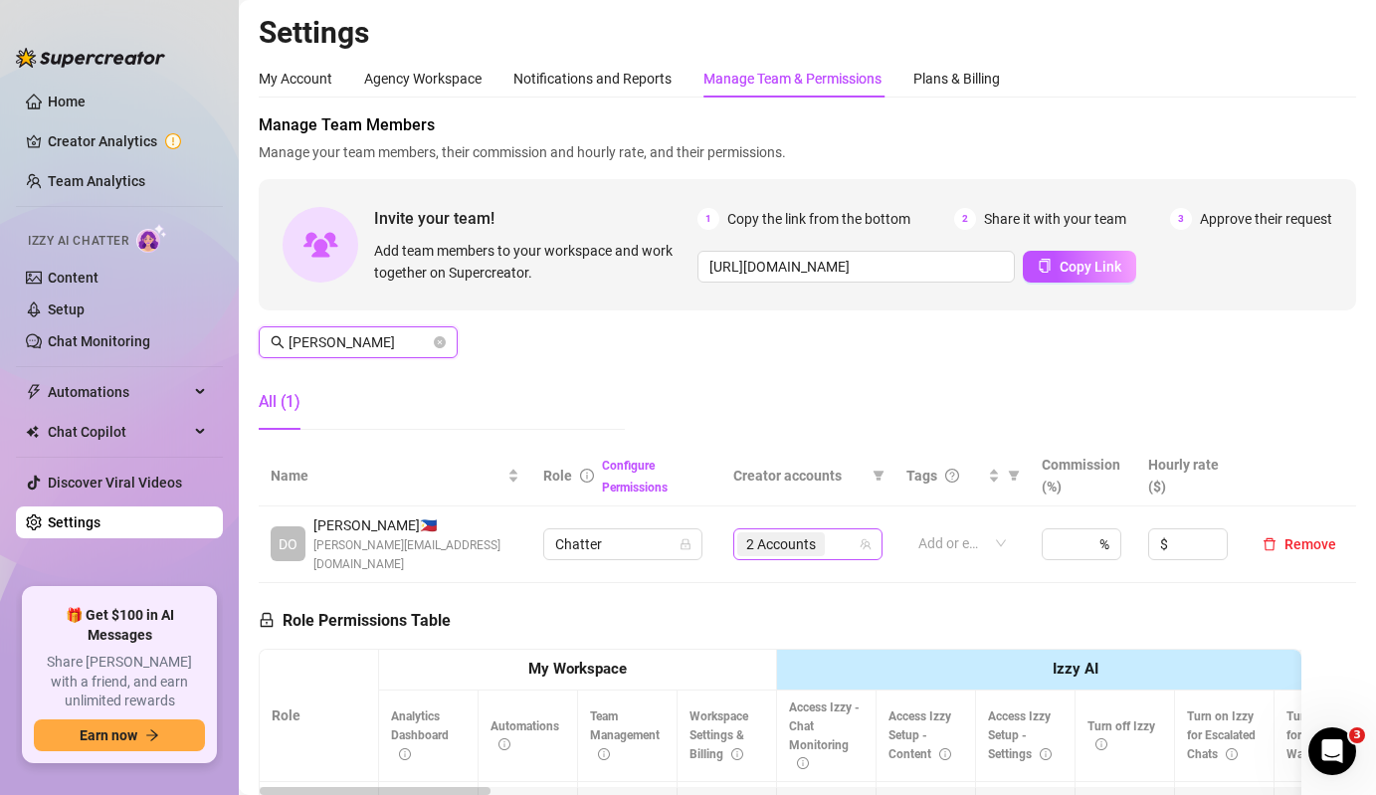
click at [799, 547] on div "2 Accounts" at bounding box center [783, 544] width 92 height 28
type input "[PERSON_NAME]"
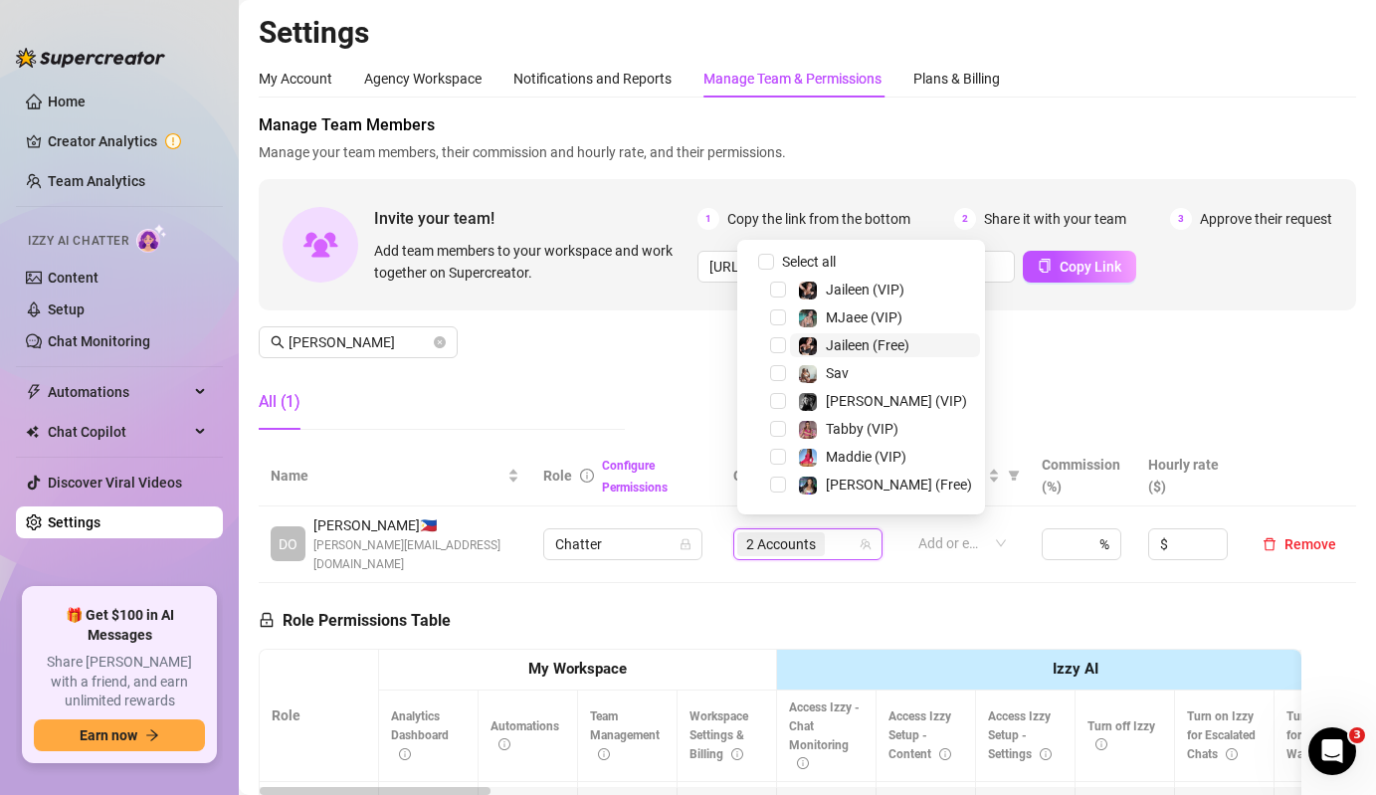
scroll to position [275, 0]
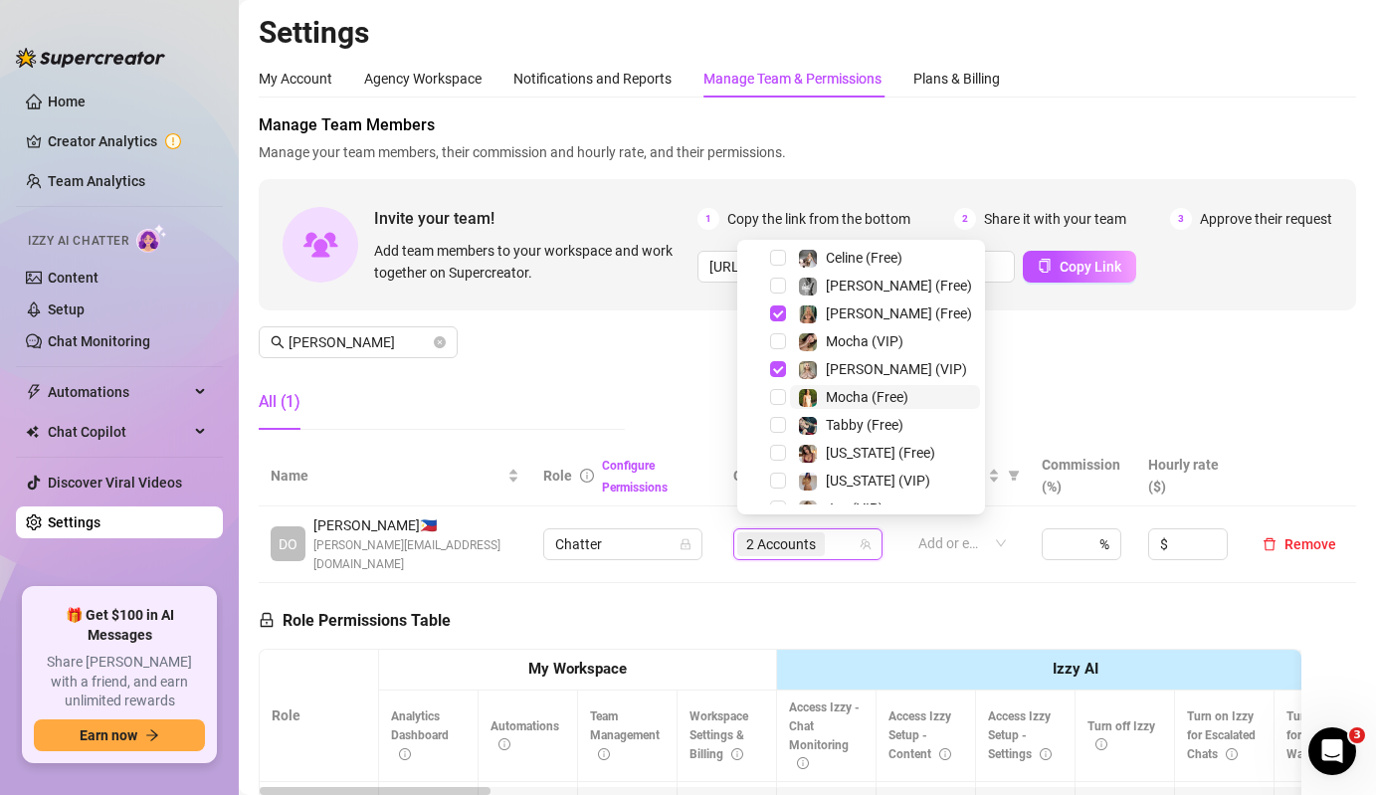
click at [827, 405] on div "Mocha (Free)" at bounding box center [867, 397] width 83 height 24
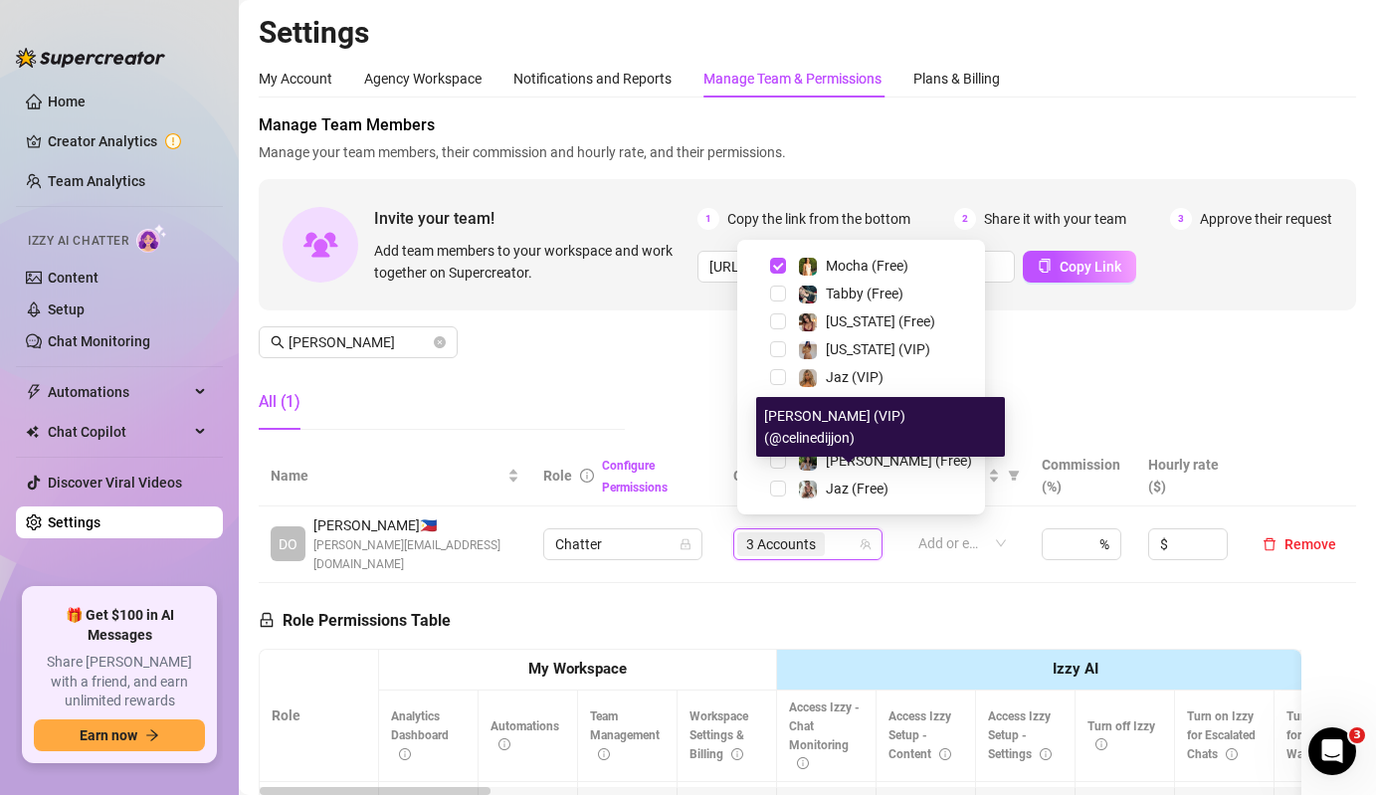
scroll to position [158, 0]
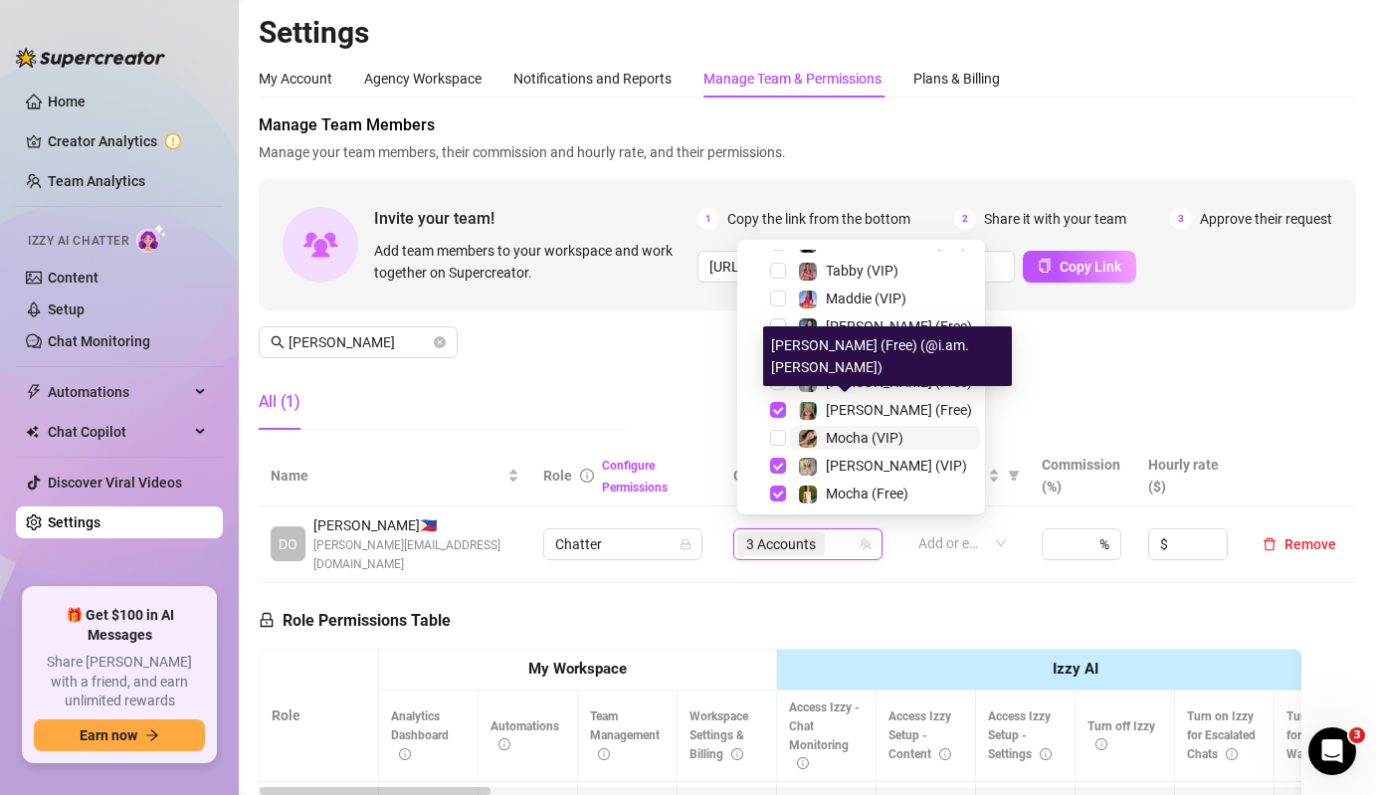
click at [826, 448] on div "Mocha (VIP)" at bounding box center [865, 438] width 78 height 24
